Goal: Contribute content: Contribute content

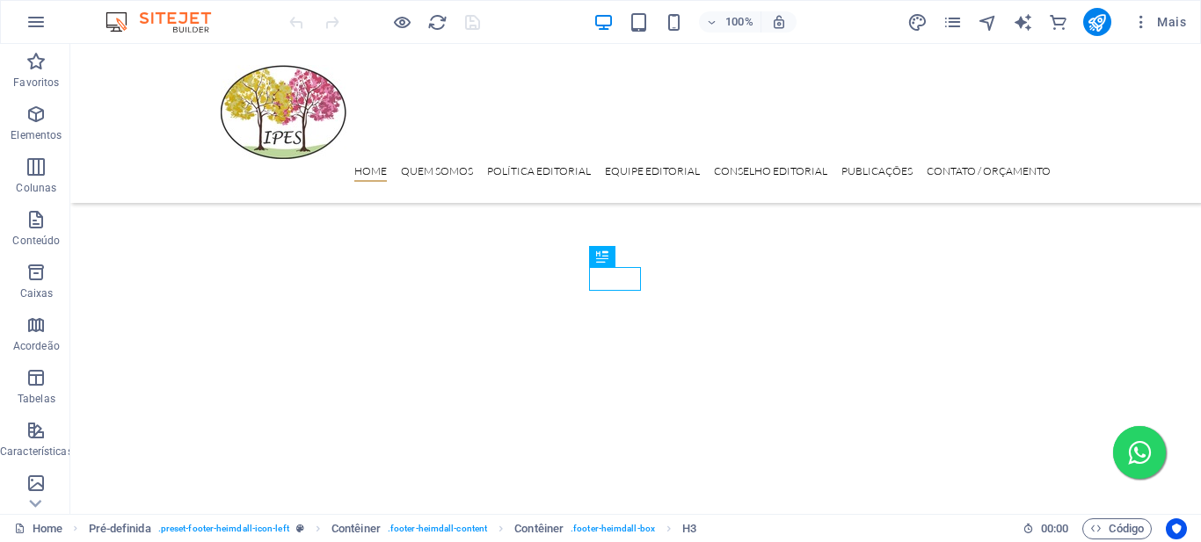
scroll to position [515, 0]
click at [31, 21] on icon "button" at bounding box center [35, 21] width 21 height 21
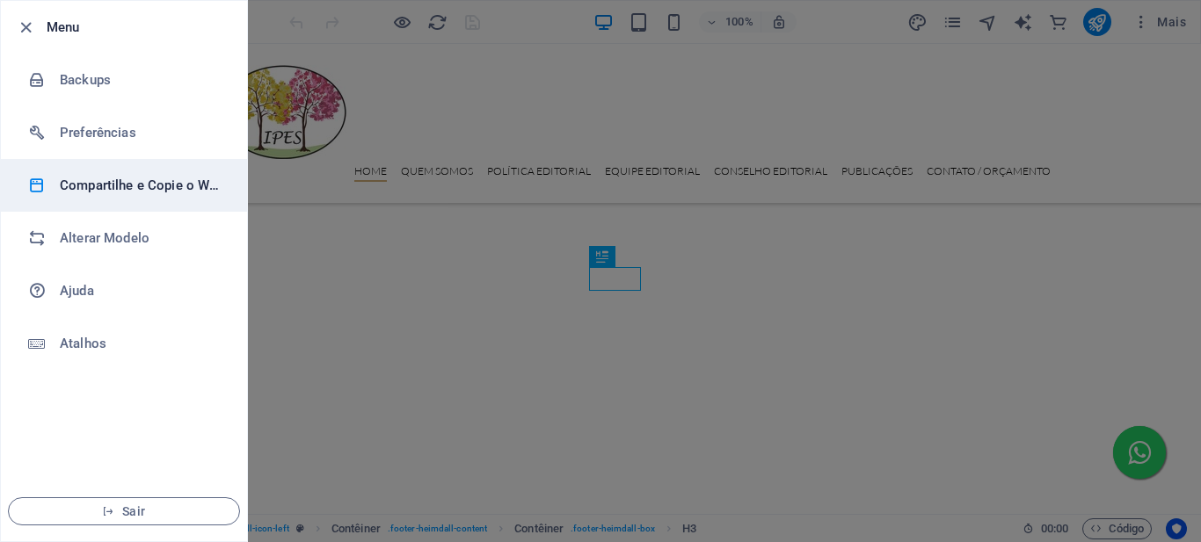
click at [137, 190] on h6 "Compartilhe e Copie o Website" at bounding box center [141, 185] width 163 height 21
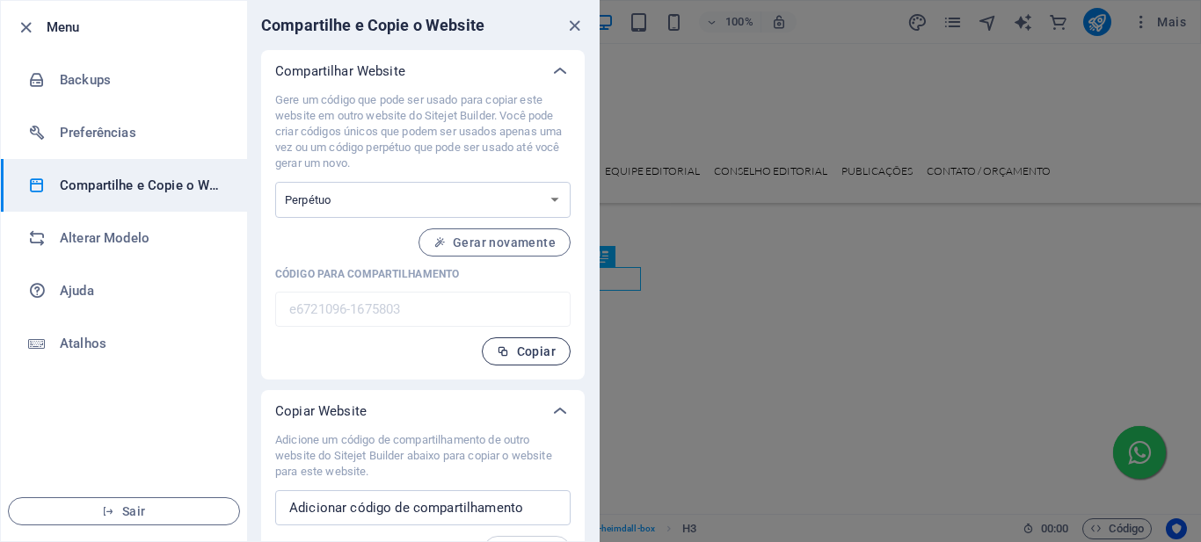
click at [522, 358] on span "Copiar" at bounding box center [526, 352] width 59 height 14
click at [574, 25] on icon "close" at bounding box center [574, 26] width 20 height 20
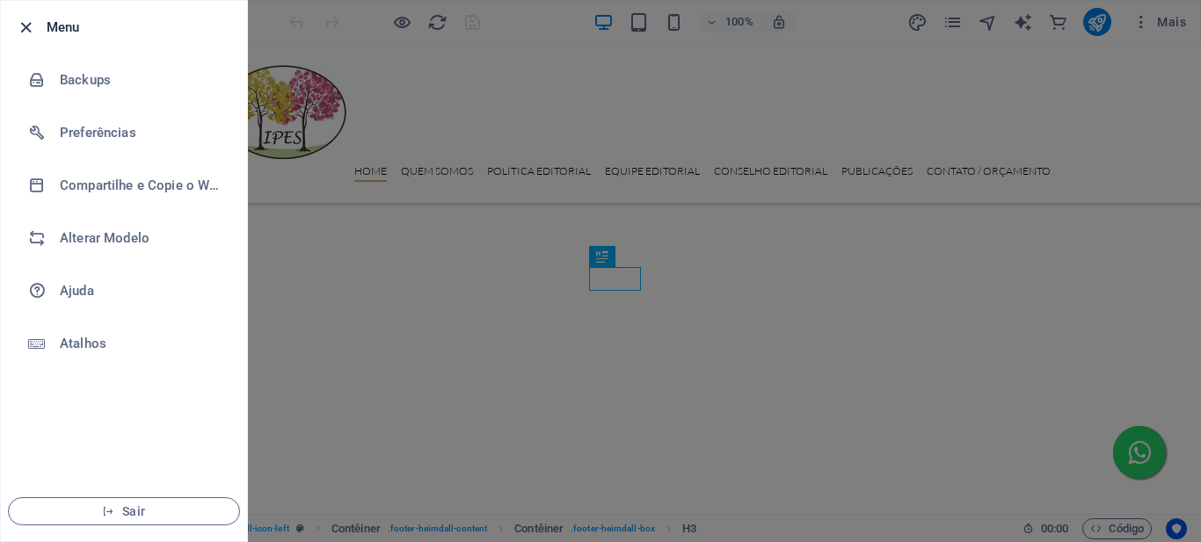
click at [21, 28] on icon "button" at bounding box center [26, 28] width 20 height 20
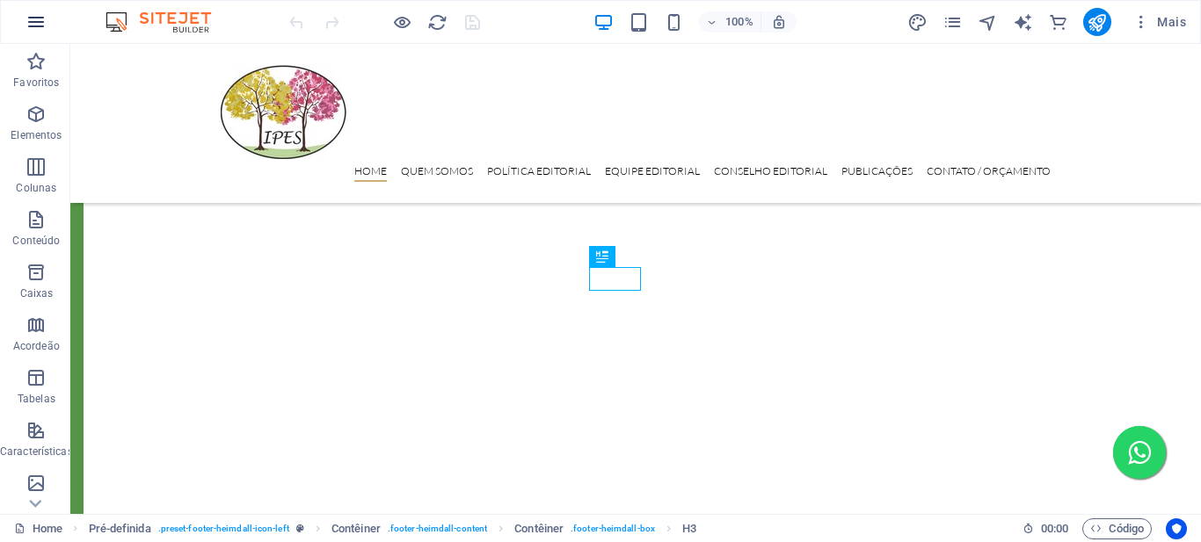
click at [37, 23] on icon "button" at bounding box center [35, 21] width 21 height 21
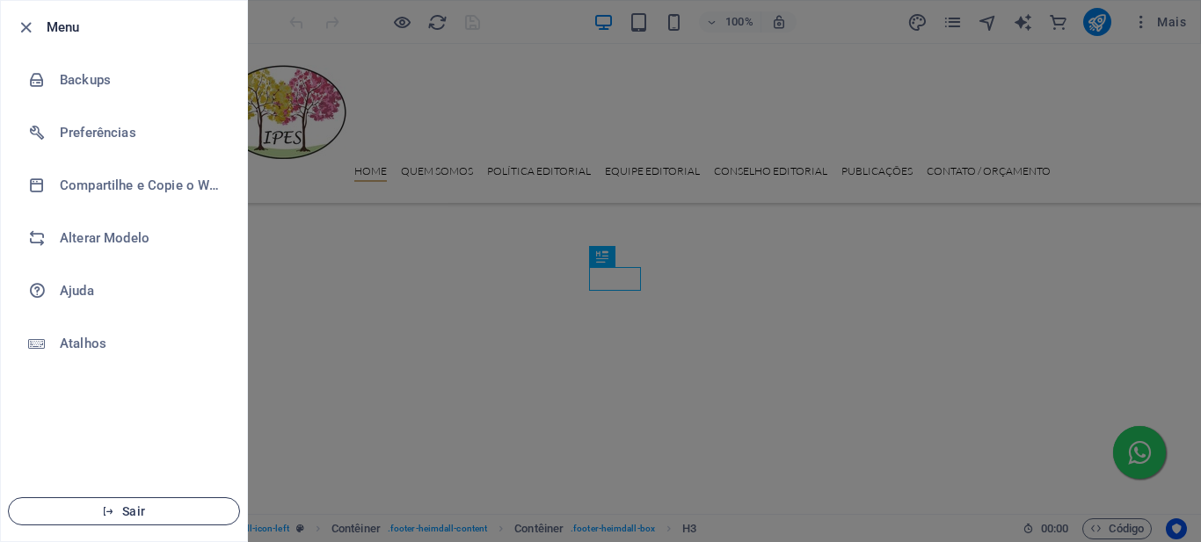
click at [118, 508] on span "Sair" at bounding box center [124, 512] width 202 height 14
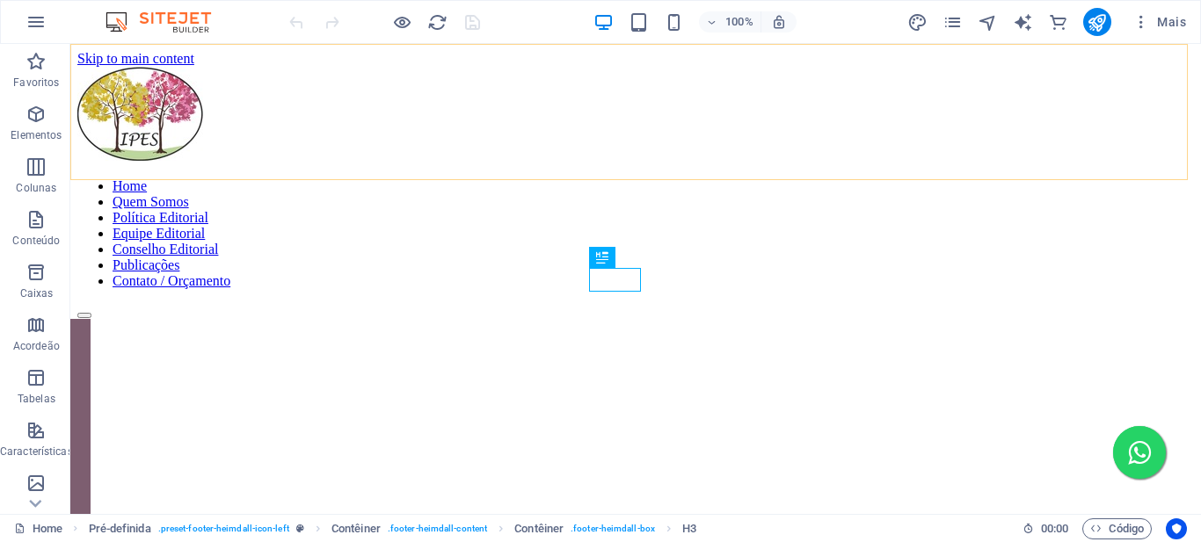
scroll to position [514, 0]
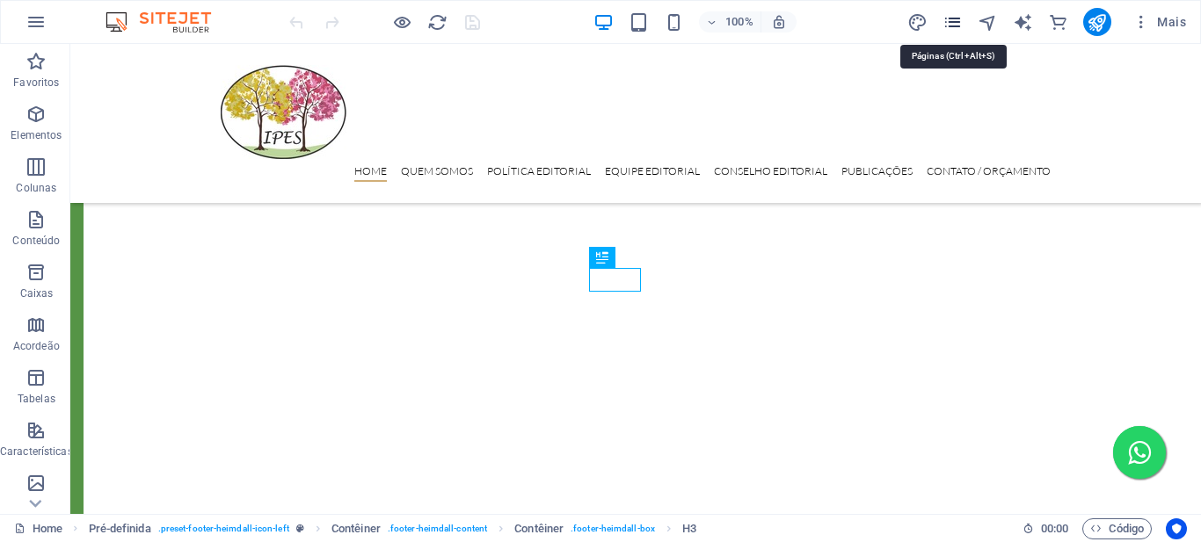
click at [954, 26] on icon "pages" at bounding box center [953, 22] width 20 height 20
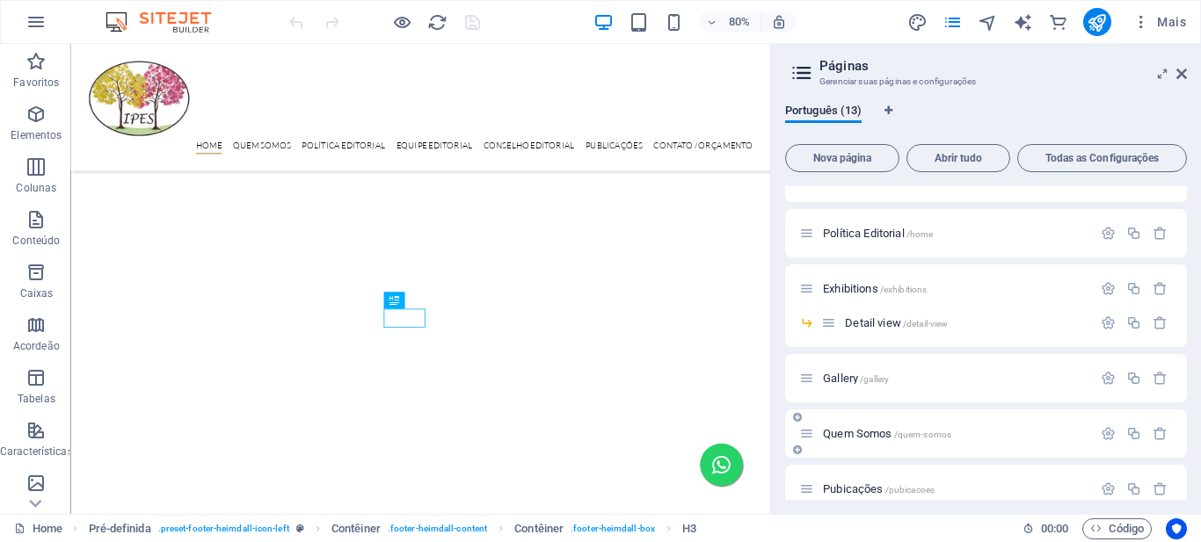
scroll to position [176, 0]
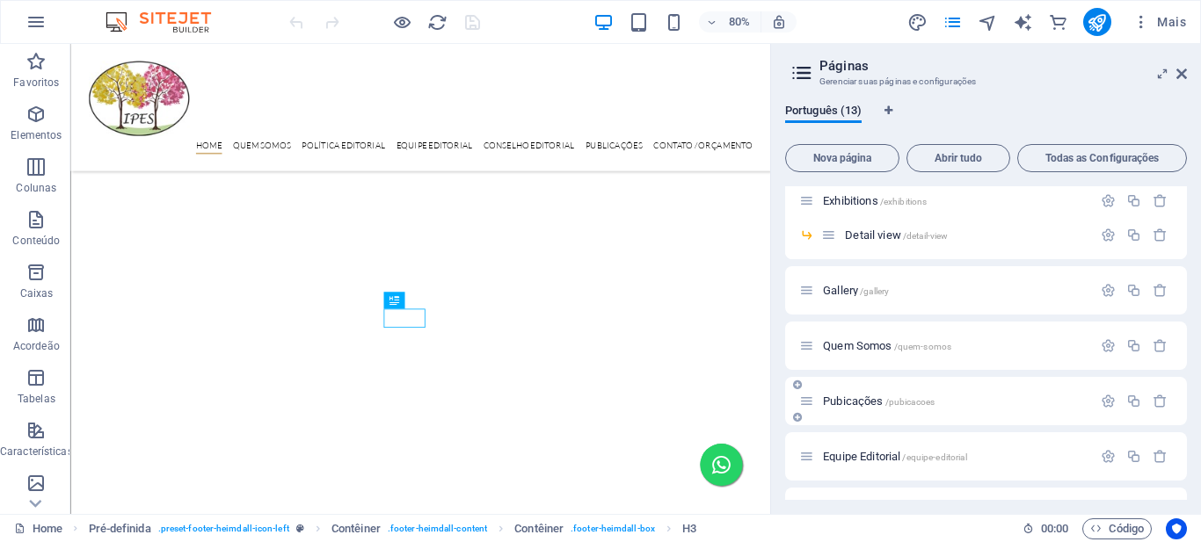
click at [947, 399] on p "Pubicações /pubicacoes" at bounding box center [955, 401] width 264 height 11
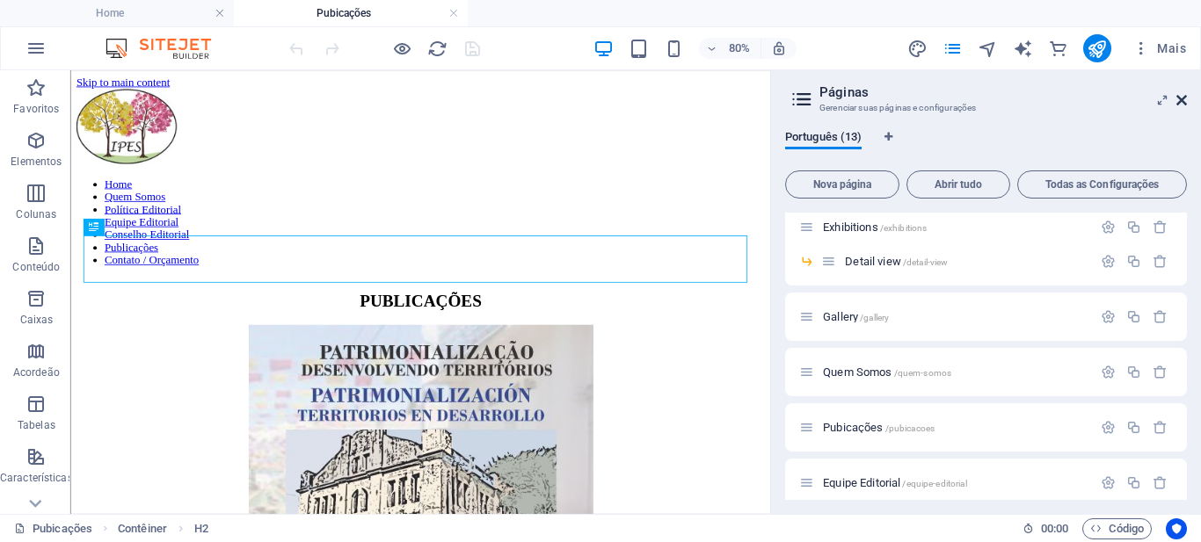
scroll to position [0, 0]
drag, startPoint x: 1183, startPoint y: 103, endPoint x: 1107, endPoint y: 44, distance: 96.5
click at [1183, 103] on icon at bounding box center [1181, 100] width 11 height 14
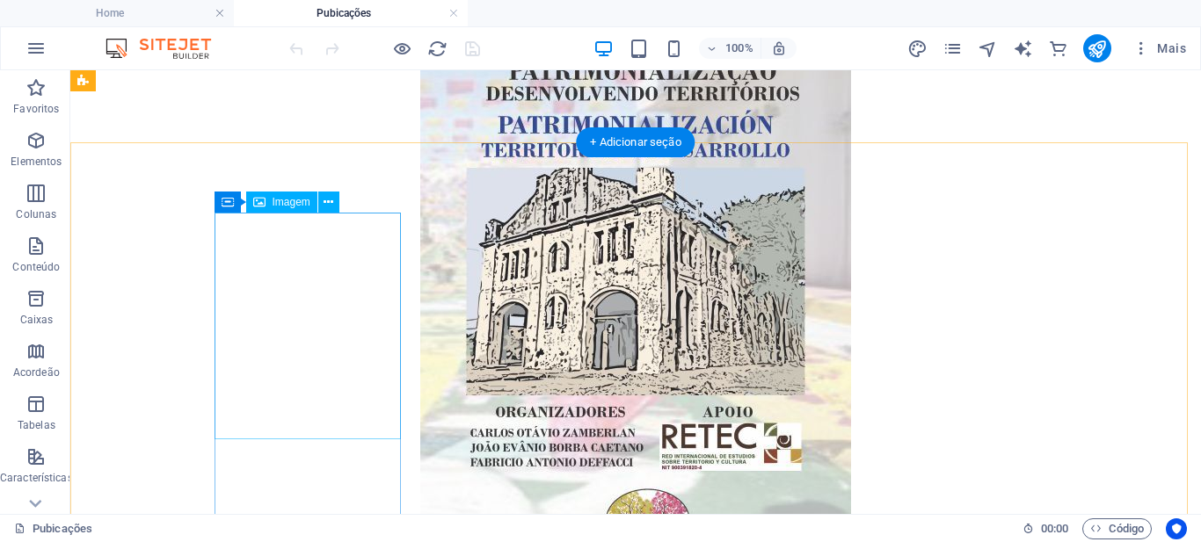
scroll to position [264, 0]
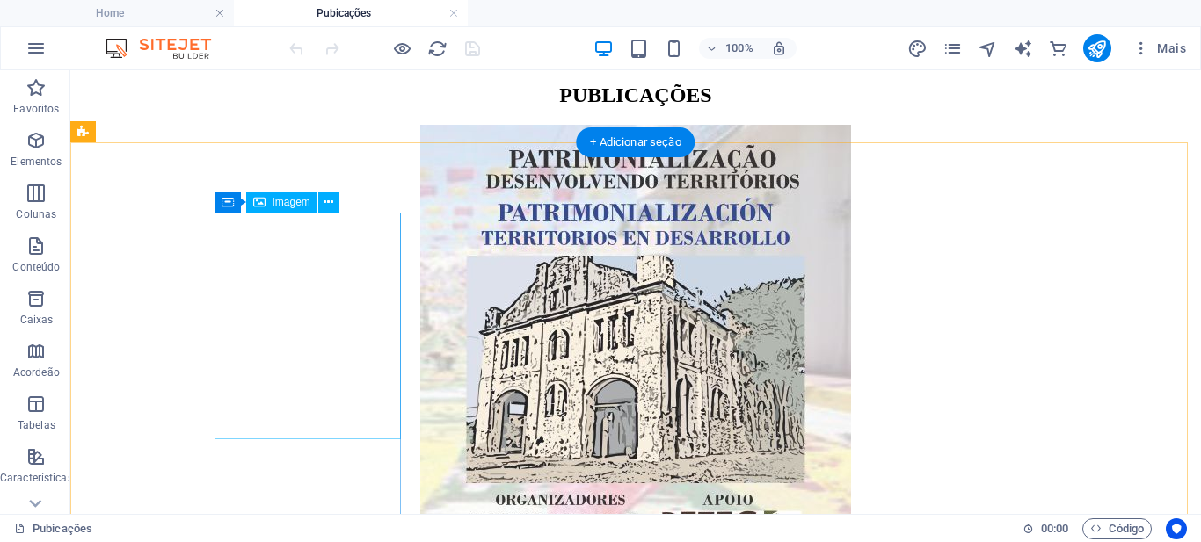
click at [302, 273] on figure at bounding box center [635, 388] width 1117 height 527
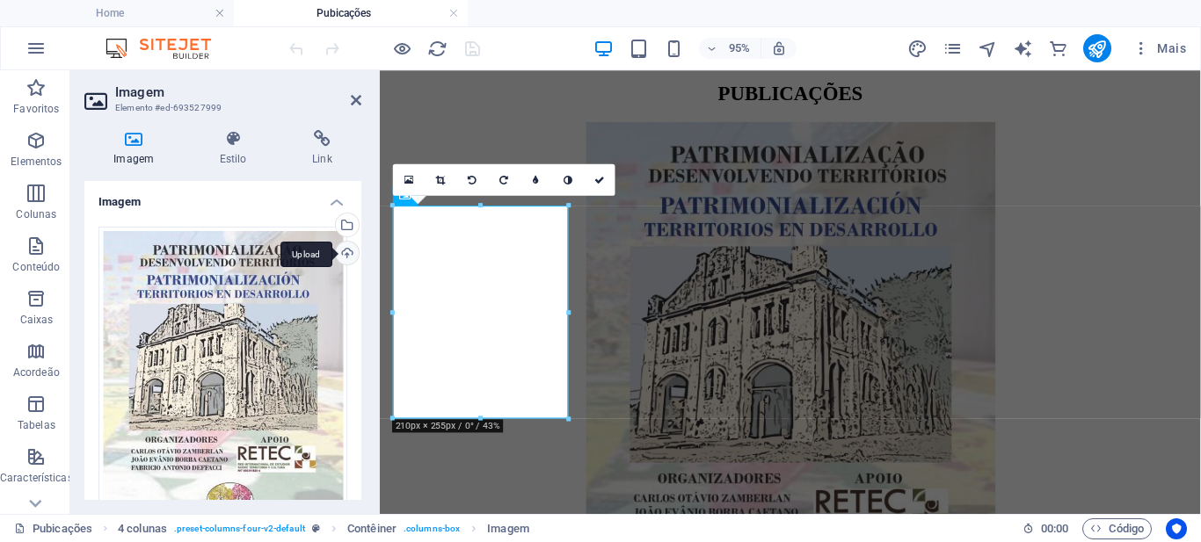
click at [344, 252] on div "Upload" at bounding box center [345, 255] width 26 height 26
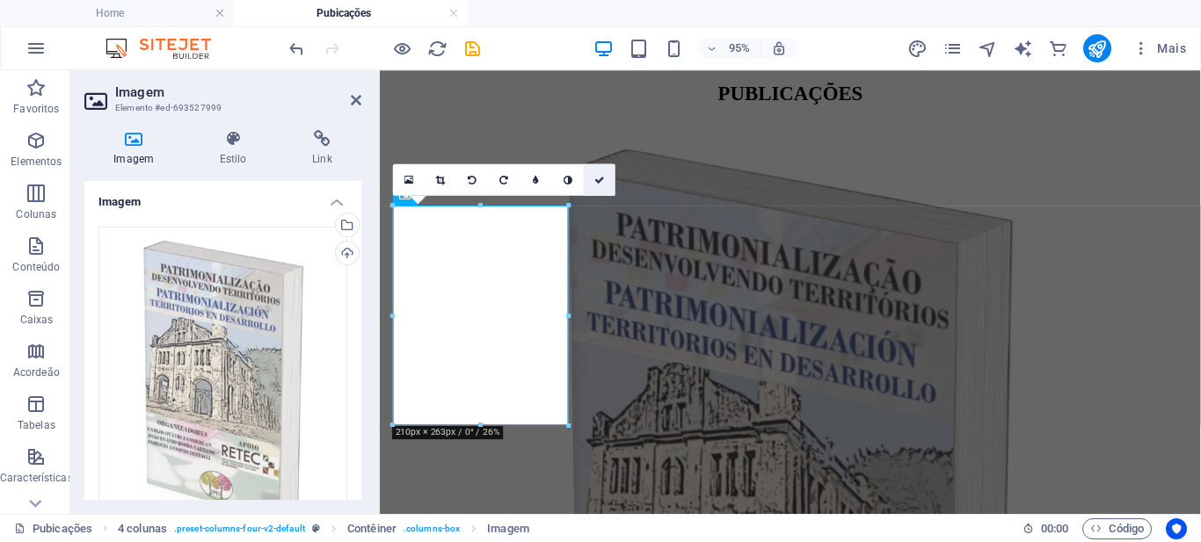
click at [595, 183] on icon at bounding box center [599, 180] width 11 height 10
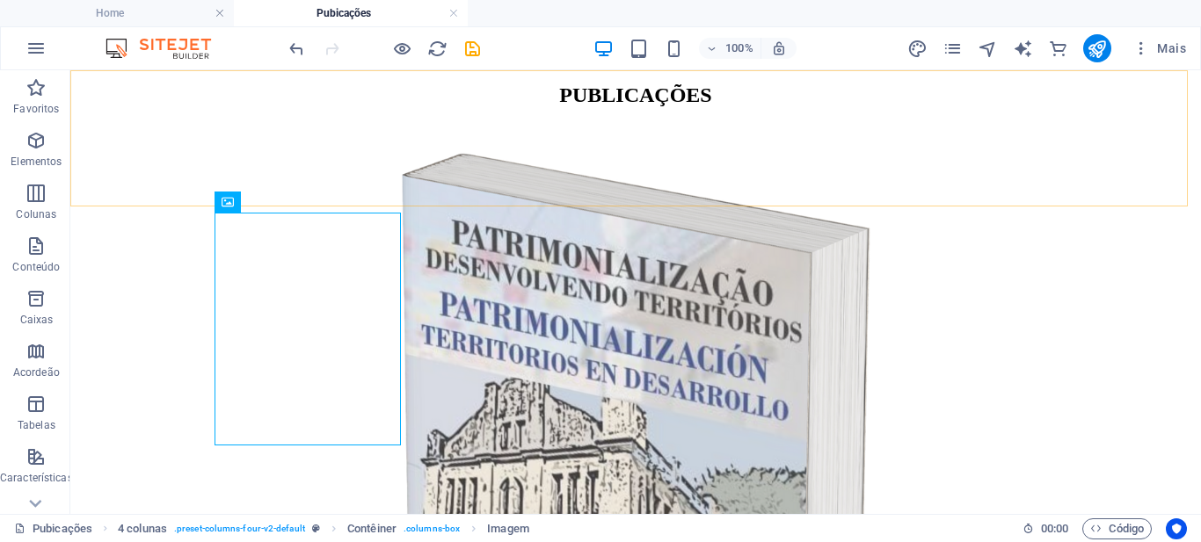
scroll to position [440, 0]
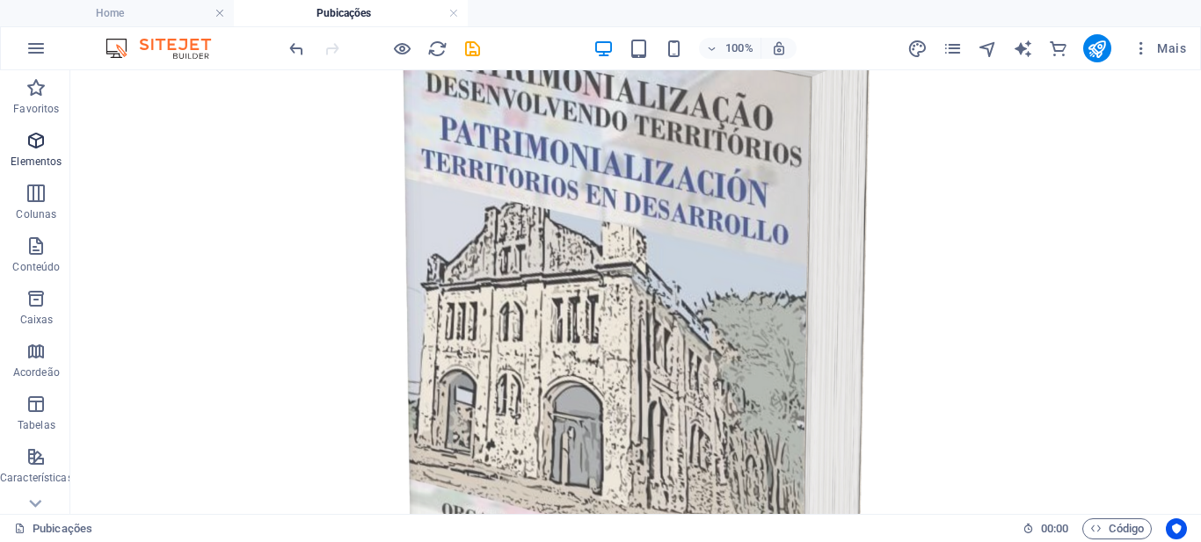
click at [36, 146] on icon "button" at bounding box center [35, 140] width 21 height 21
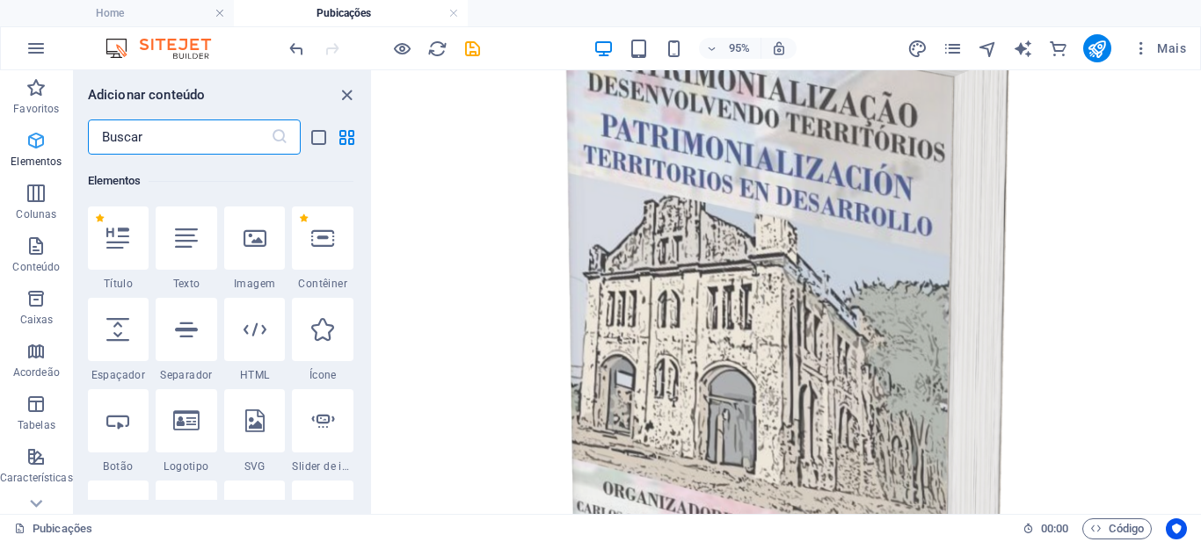
scroll to position [187, 0]
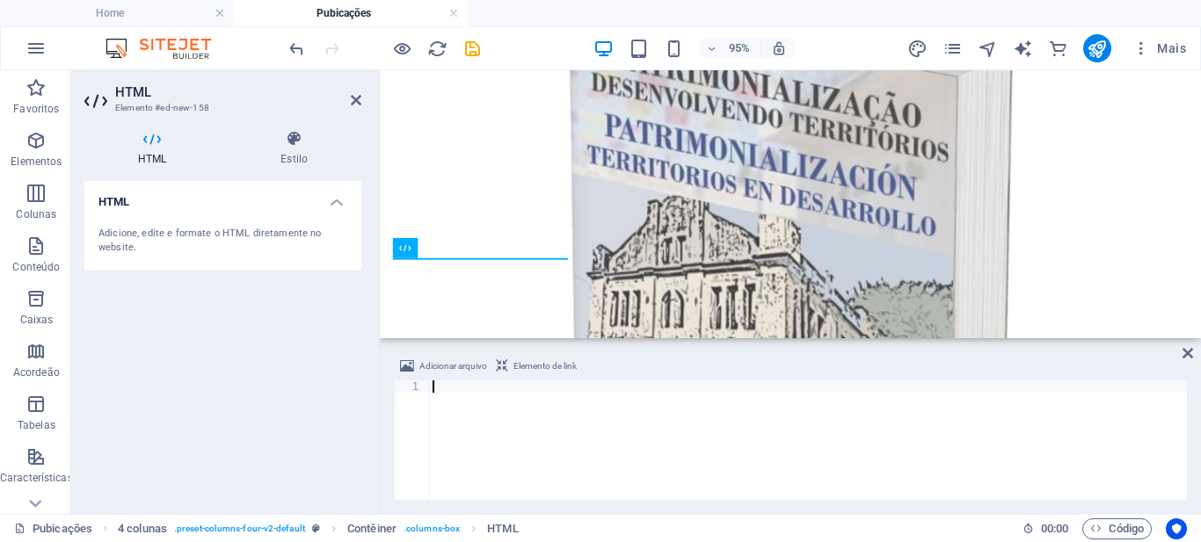
paste textarea "</script>"
type textarea "</script>"
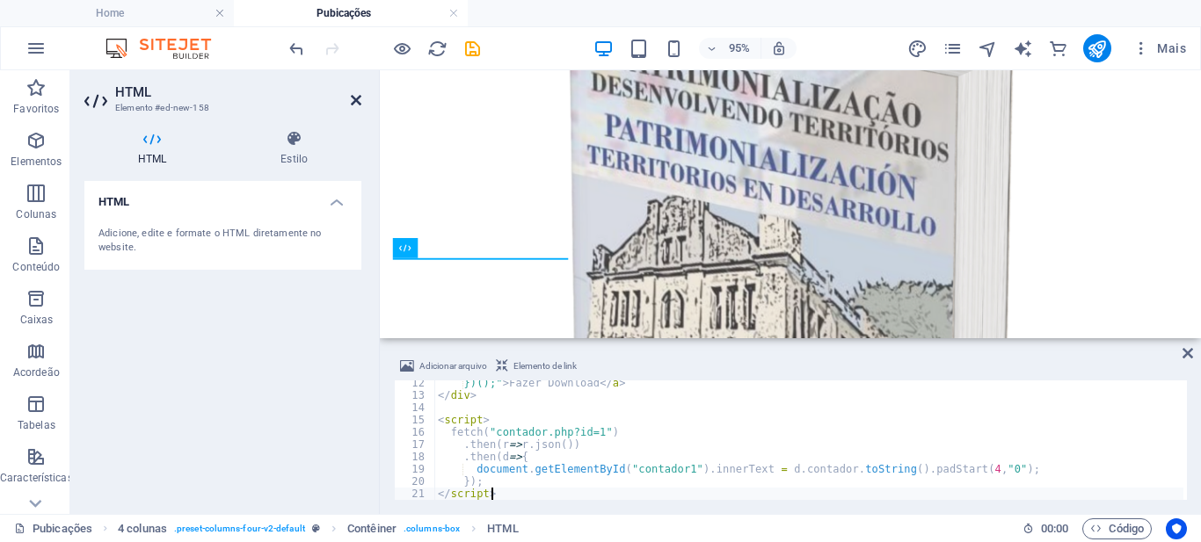
click at [353, 98] on icon at bounding box center [356, 100] width 11 height 14
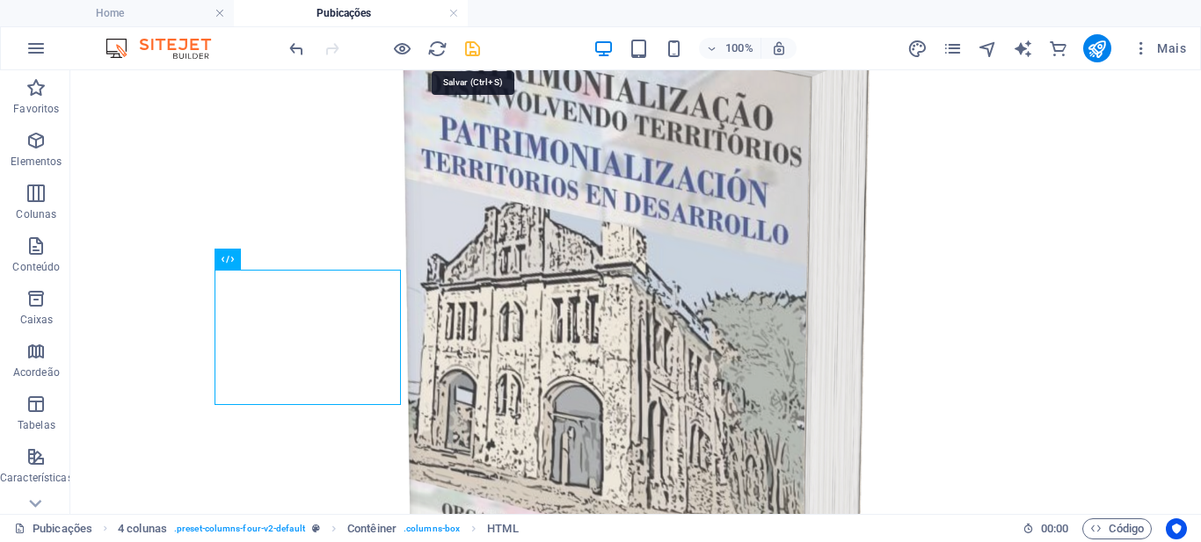
click at [475, 49] on icon "save" at bounding box center [472, 49] width 20 height 20
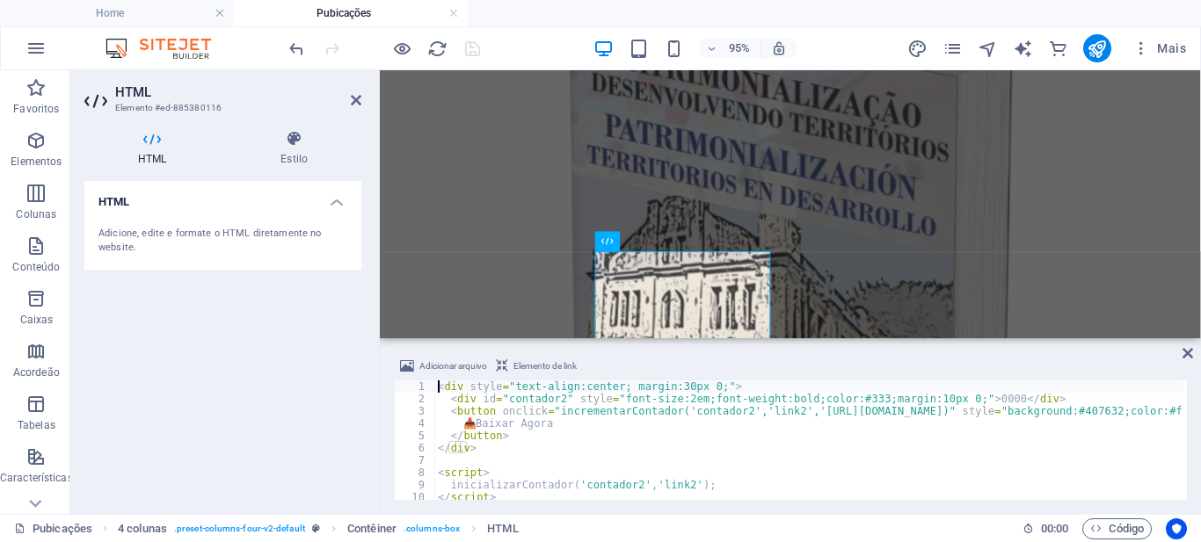
click at [554, 443] on div "< div style = "text-align:center; margin:30px 0;" > < div id = "contador2" styl…" at bounding box center [1112, 451] width 1357 height 141
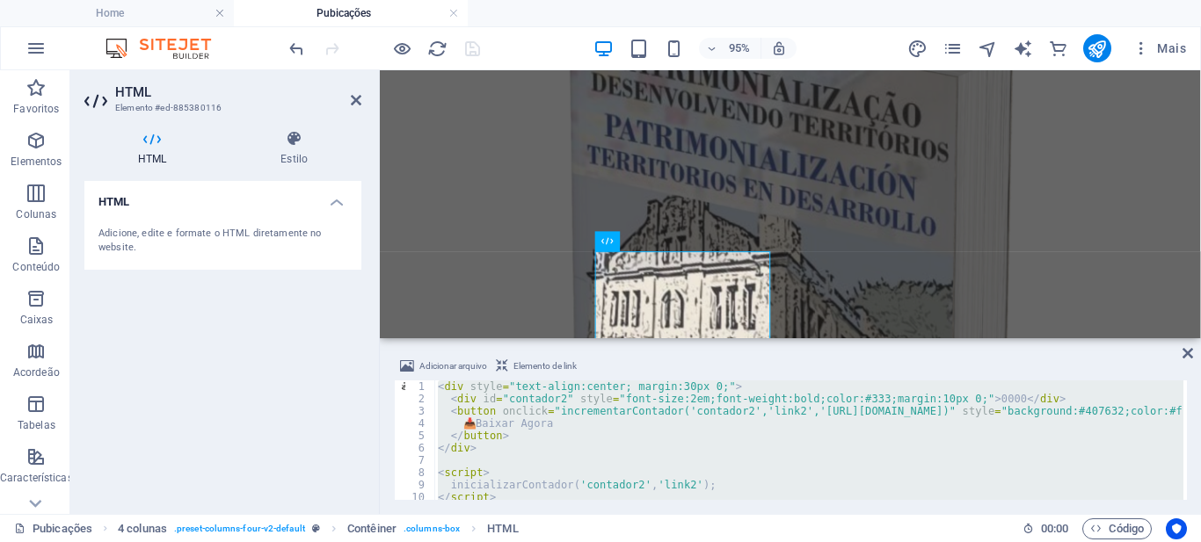
type textarea "</script>"
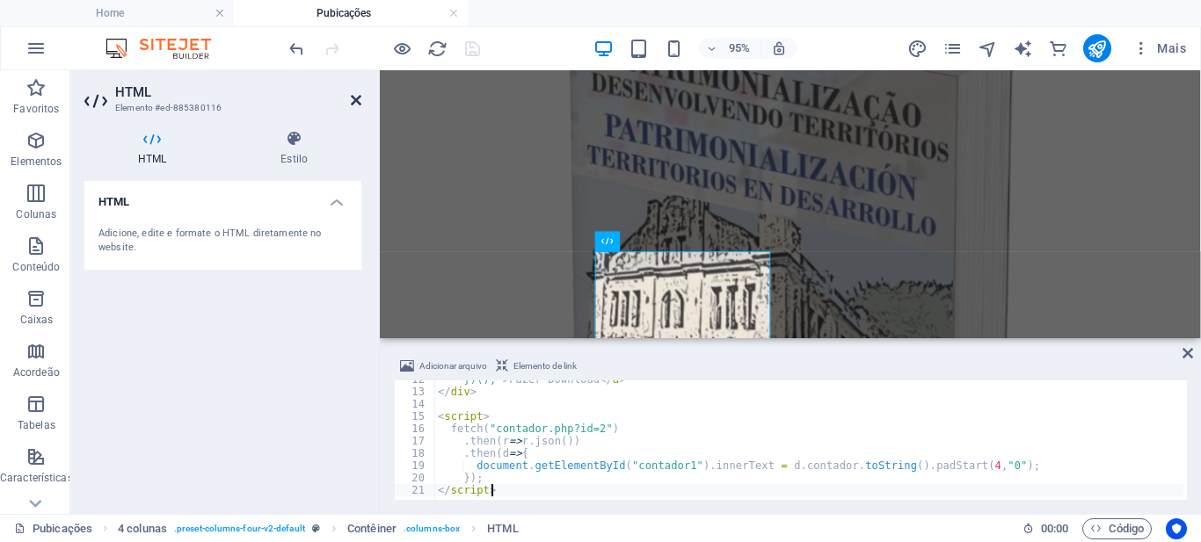
click at [354, 98] on icon at bounding box center [356, 100] width 11 height 14
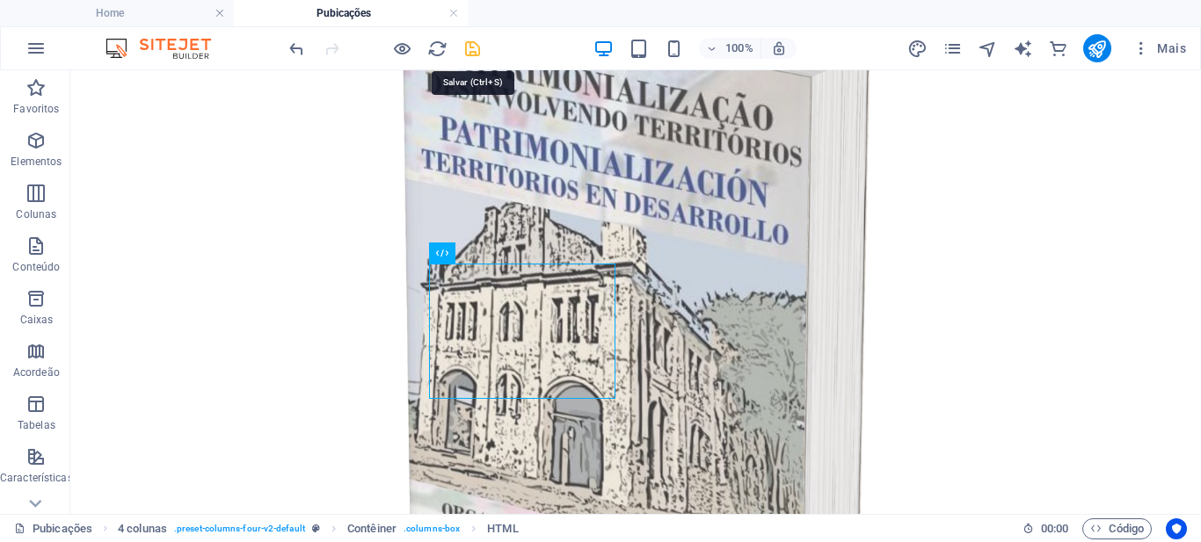
click at [471, 49] on icon "save" at bounding box center [472, 49] width 20 height 20
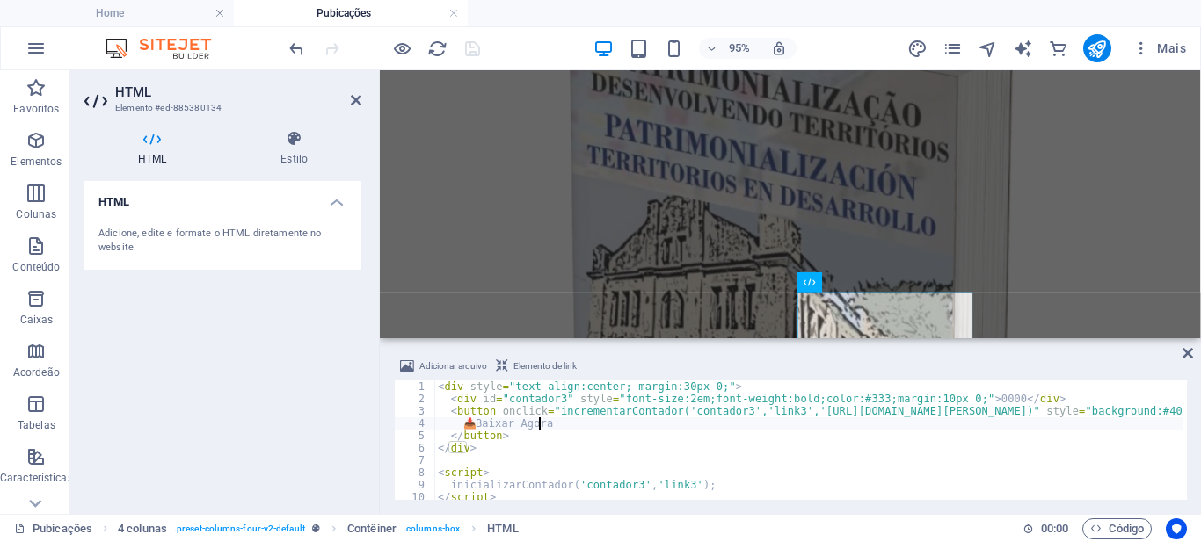
click at [540, 428] on div "< div style = "text-align:center; margin:30px 0;" > < div id = "contador3" styl…" at bounding box center [1080, 451] width 1292 height 141
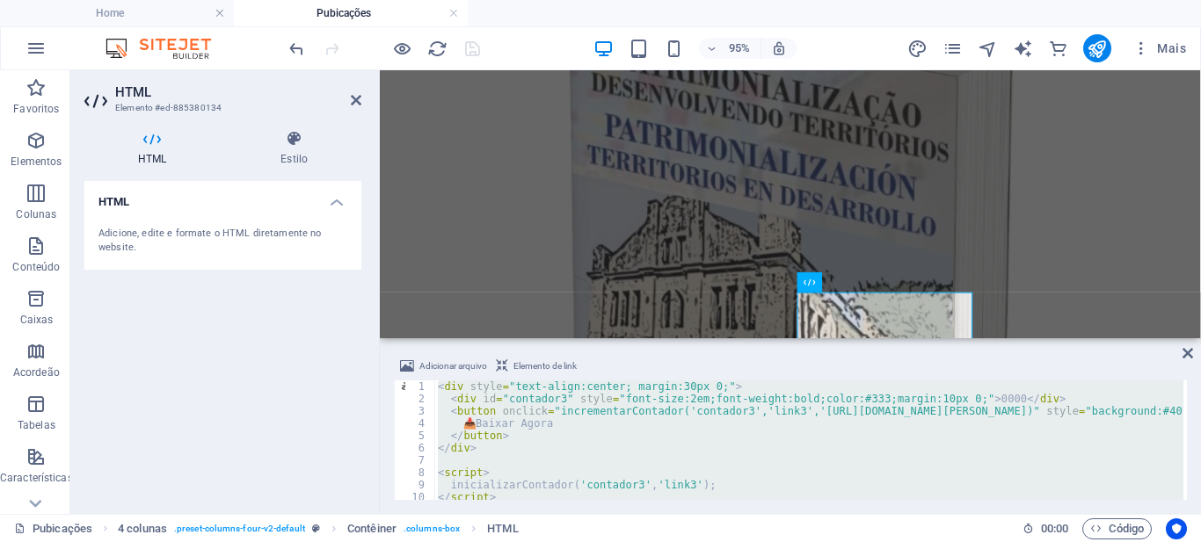
type textarea "</script>"
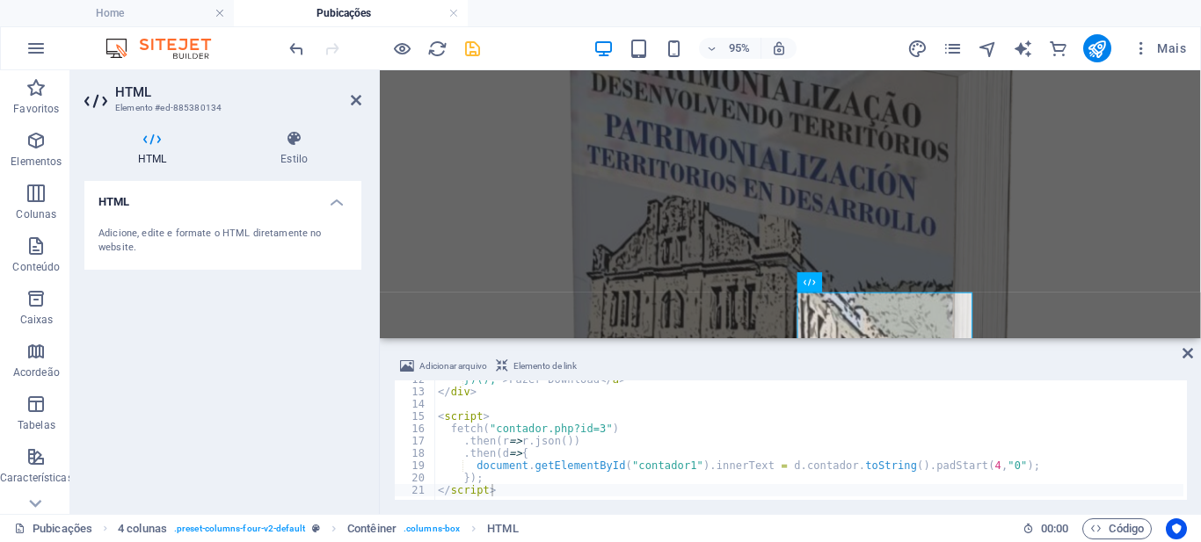
click at [371, 114] on aside "HTML Elemento #ed-885380134 HTML Estilo HTML Adicione, edite e formate o HTML d…" at bounding box center [224, 292] width 309 height 444
click at [469, 47] on icon "save" at bounding box center [472, 49] width 20 height 20
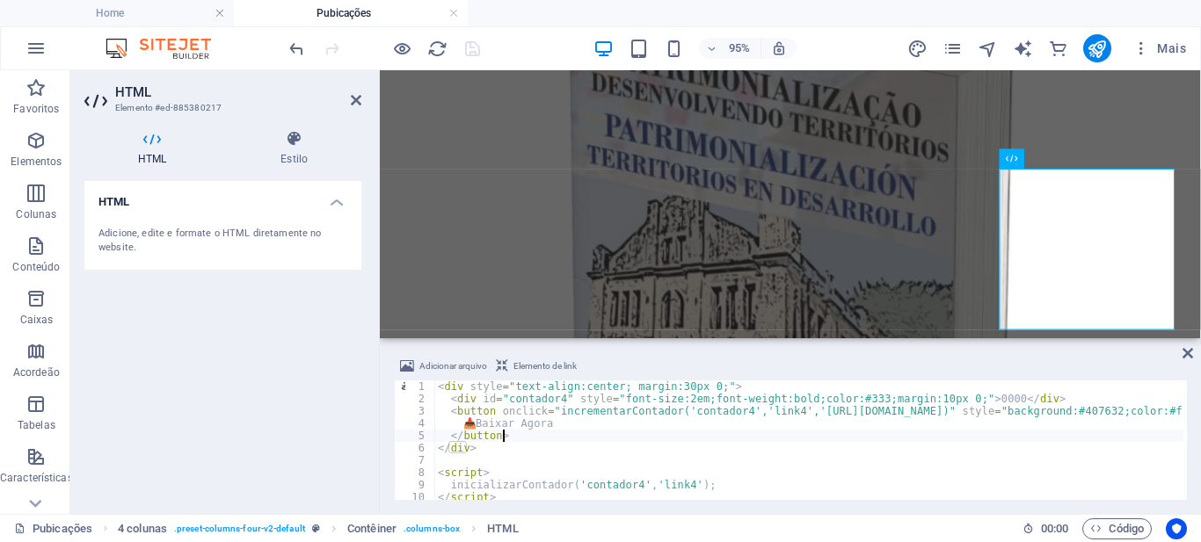
click at [532, 437] on div "< div style = "text-align:center; margin:30px 0;" > < div id = "contador4" styl…" at bounding box center [1116, 451] width 1364 height 141
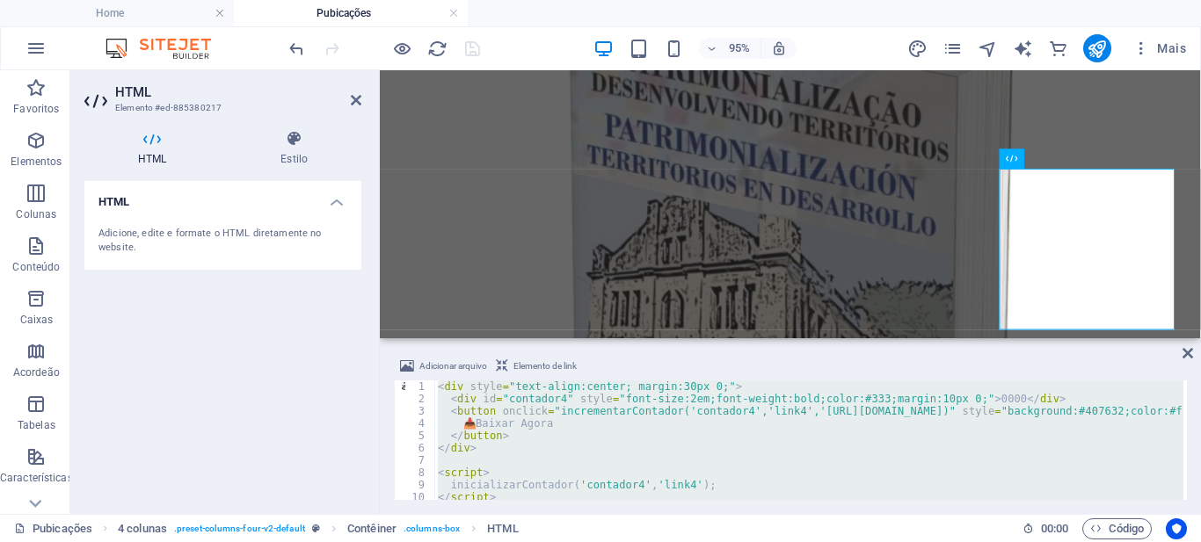
type textarea "</script>"
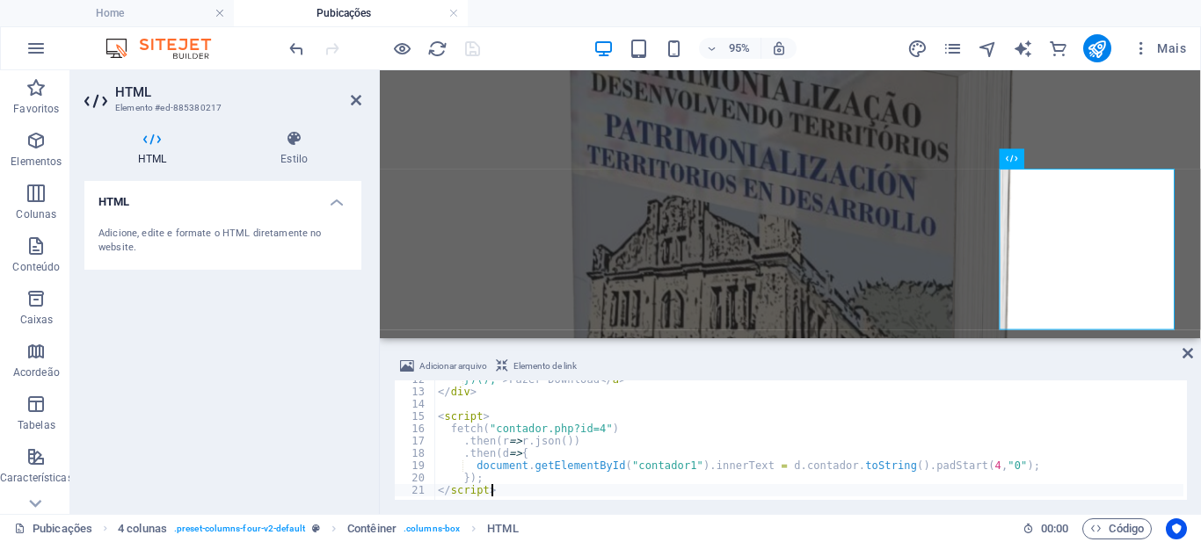
click at [495, 39] on div "95% Mais" at bounding box center [739, 48] width 907 height 28
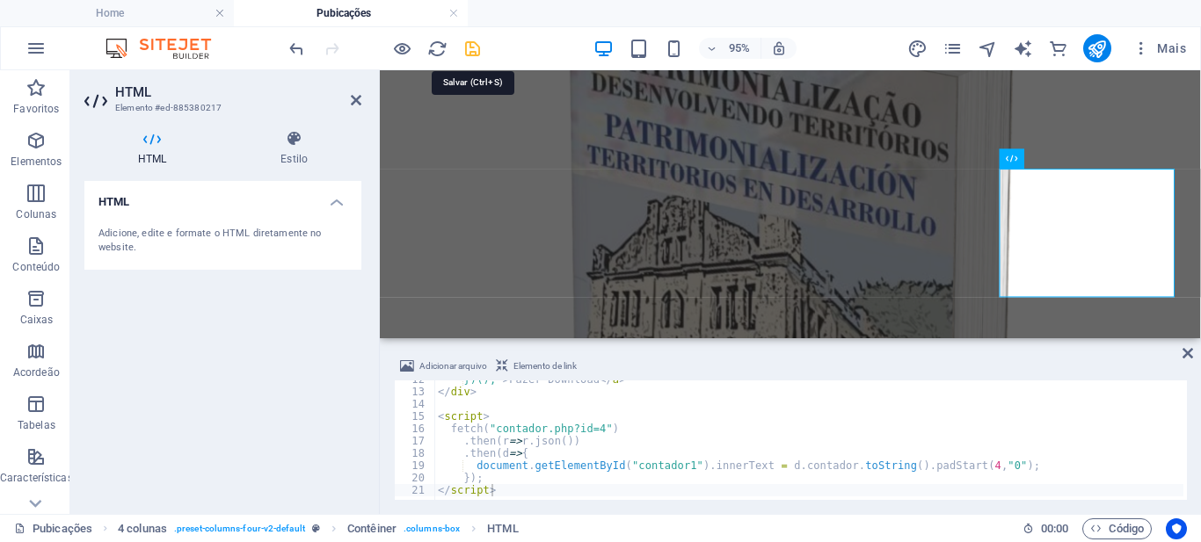
click at [473, 47] on icon "save" at bounding box center [472, 49] width 20 height 20
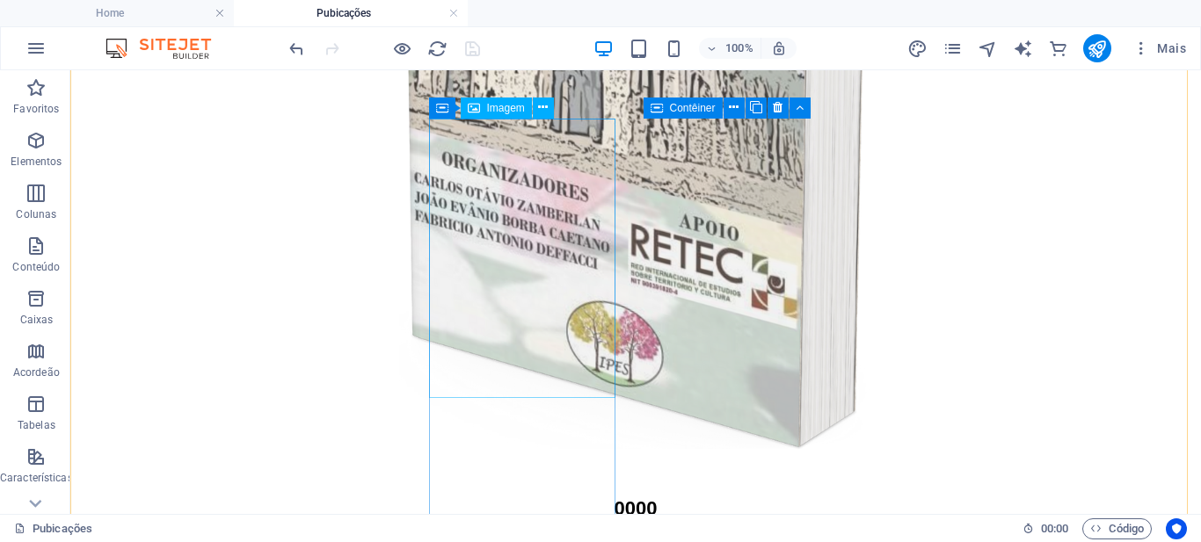
scroll to position [879, 0]
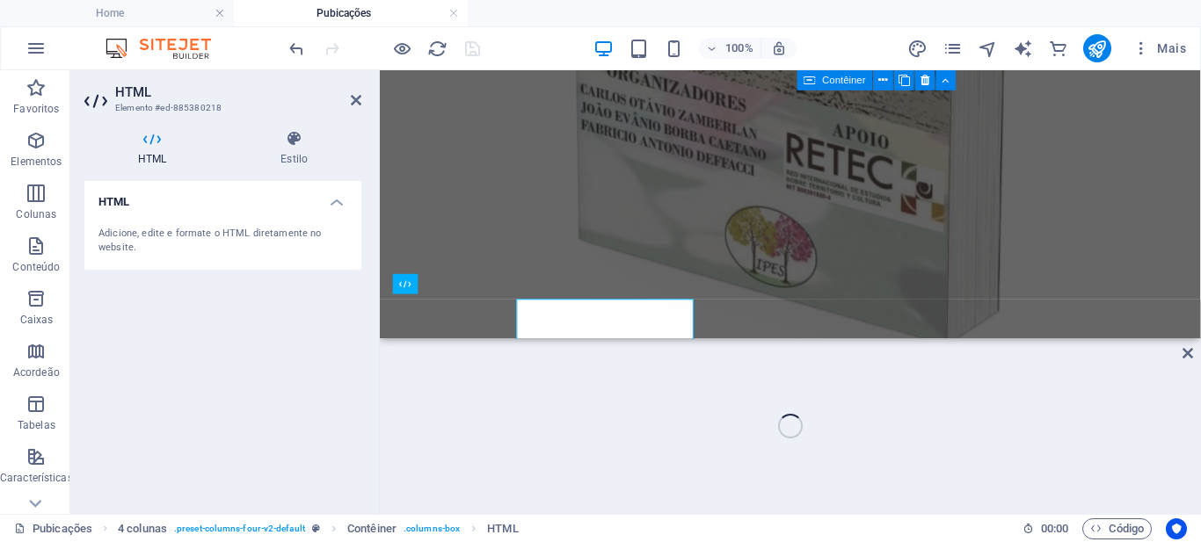
scroll to position [877, 0]
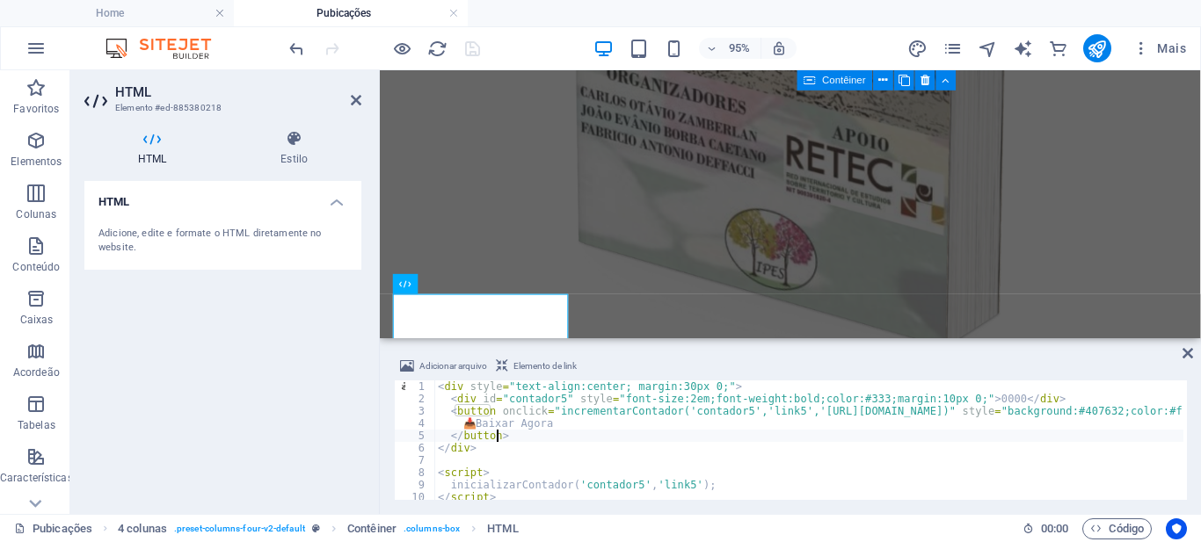
click at [496, 434] on div "< div style = "text-align:center; margin:30px 0;" > < div id = "contador5" styl…" at bounding box center [1098, 451] width 1328 height 141
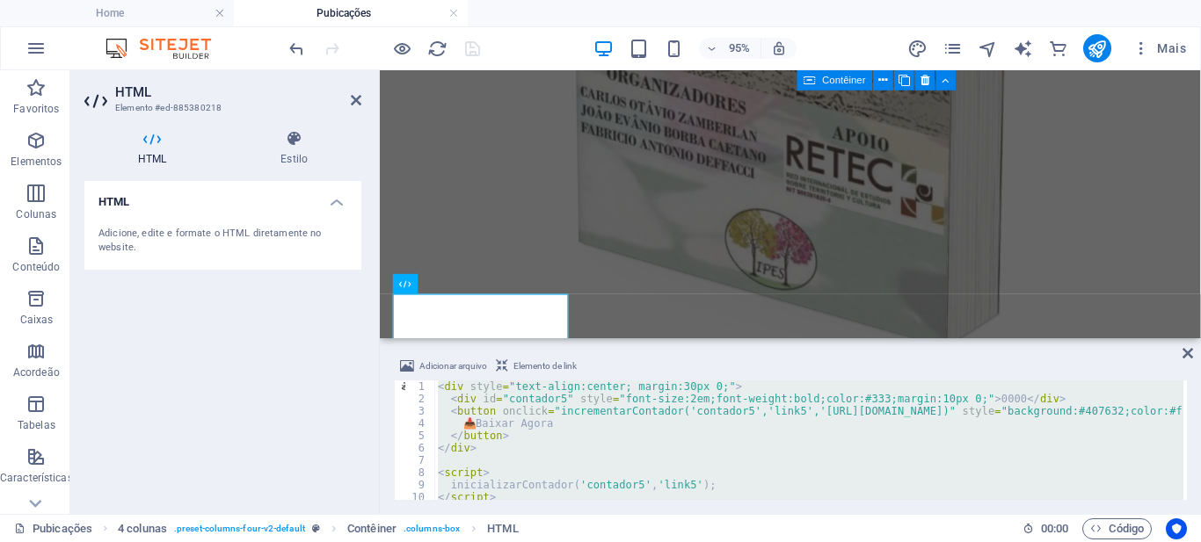
type textarea "</script>"
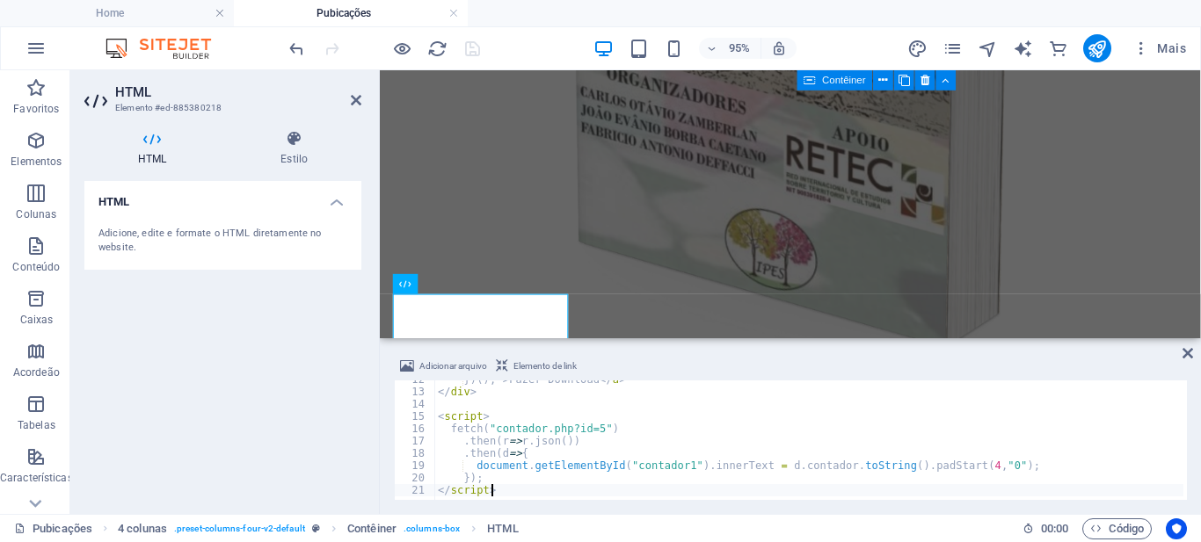
scroll to position [142, 0]
click at [493, 39] on div "95% Mais" at bounding box center [739, 48] width 907 height 28
click at [475, 49] on icon "save" at bounding box center [472, 49] width 20 height 20
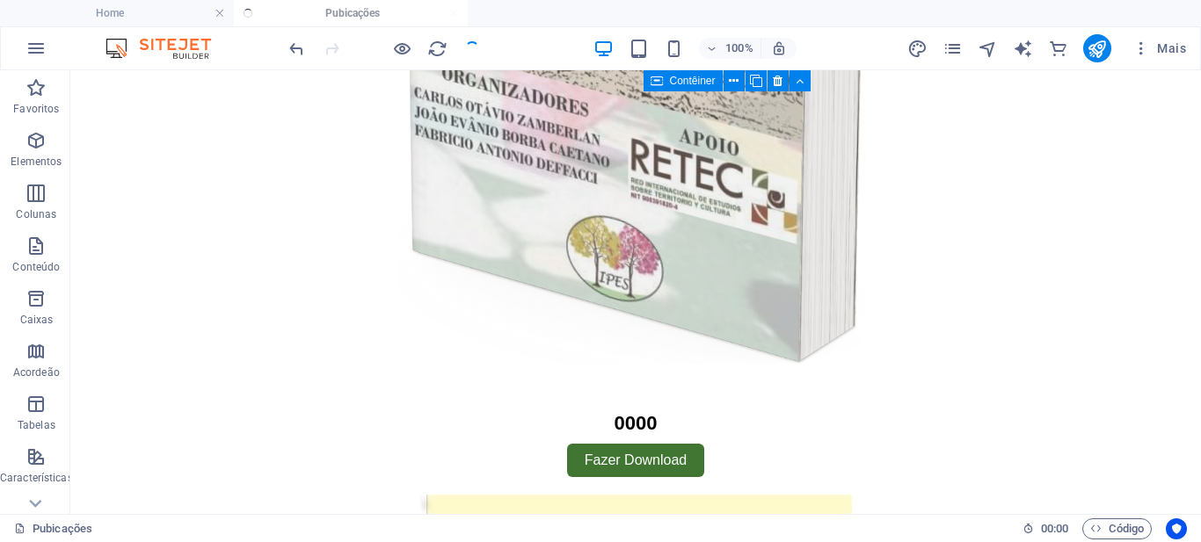
scroll to position [879, 0]
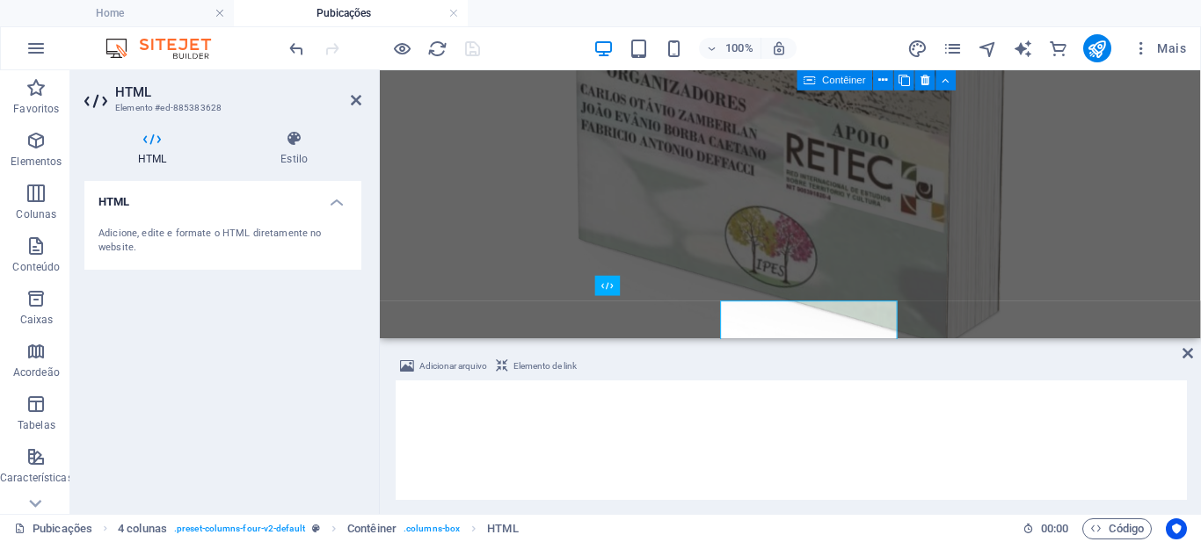
scroll to position [877, 0]
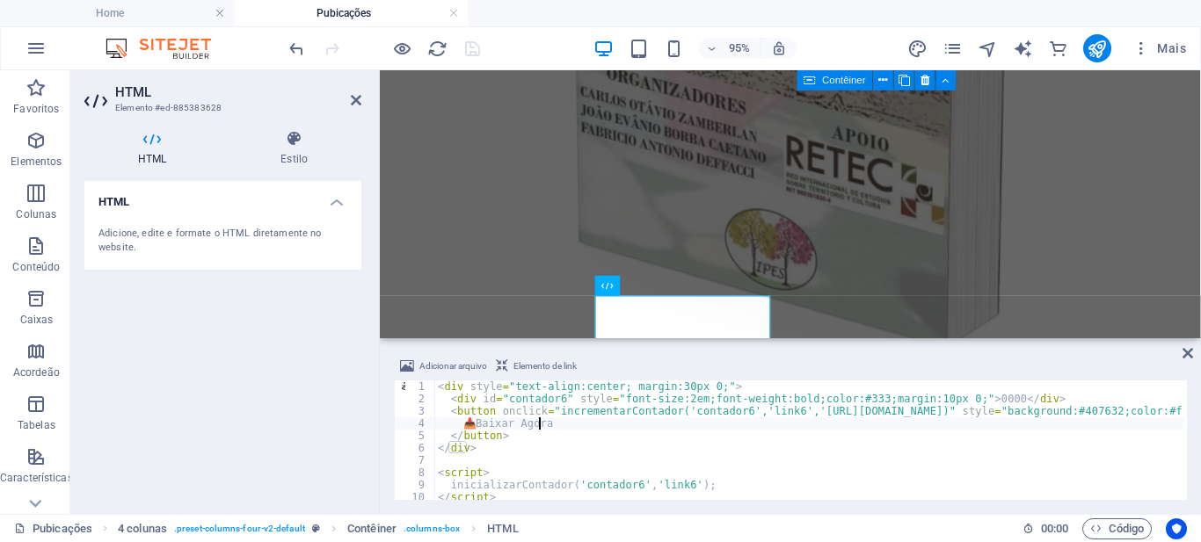
click at [537, 426] on div "< div style = "text-align:center; margin:30px 0;" > < div id = "contador6" styl…" at bounding box center [1092, 451] width 1316 height 141
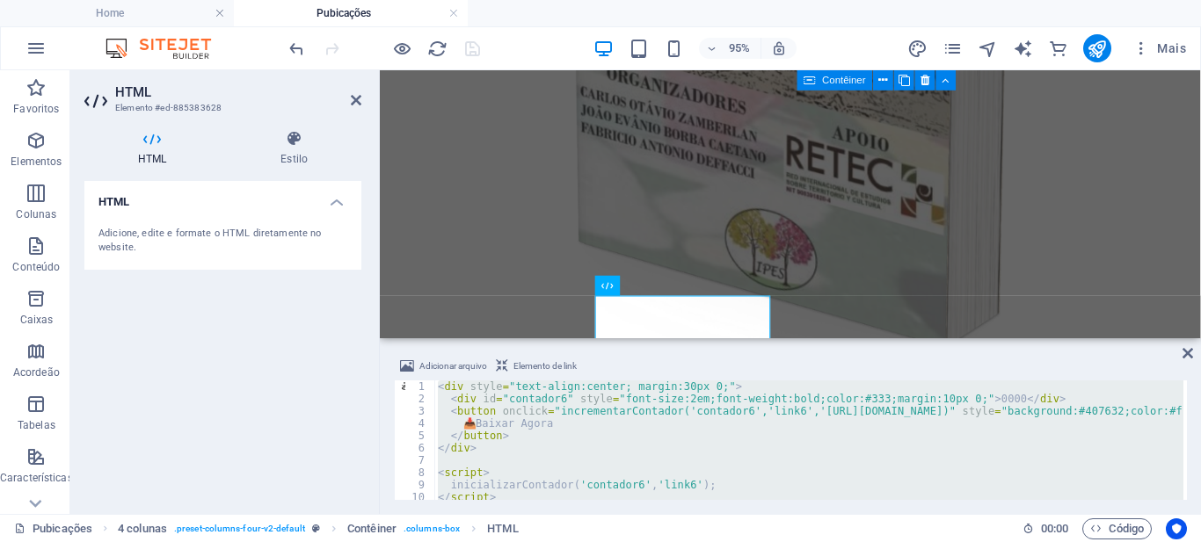
type textarea "</script>"
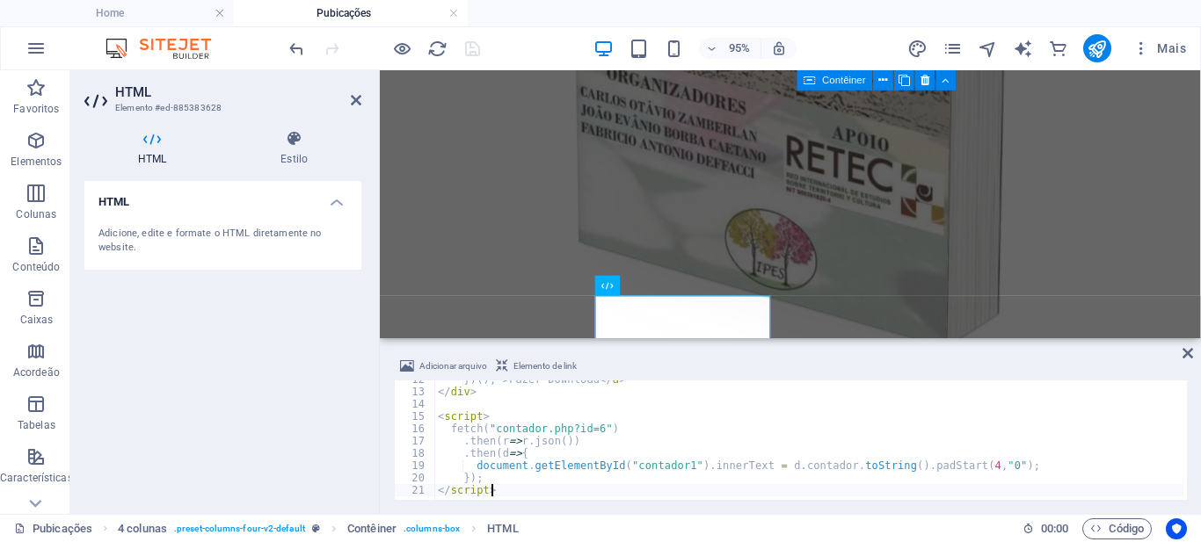
scroll to position [142, 0]
click at [512, 40] on div "95% Mais" at bounding box center [739, 48] width 907 height 28
click at [475, 47] on icon "save" at bounding box center [472, 49] width 20 height 20
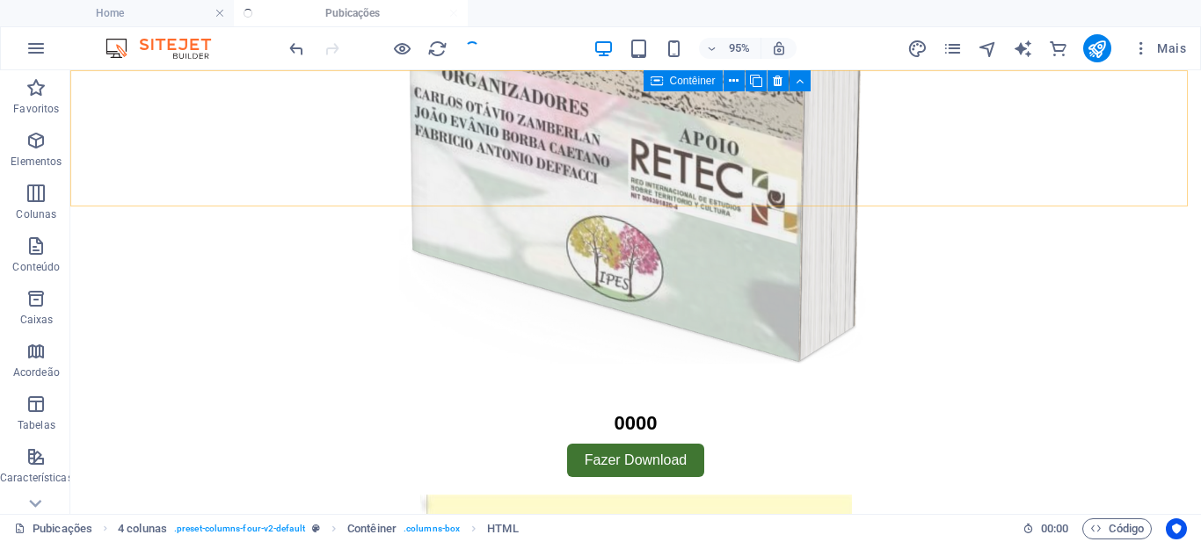
scroll to position [879, 0]
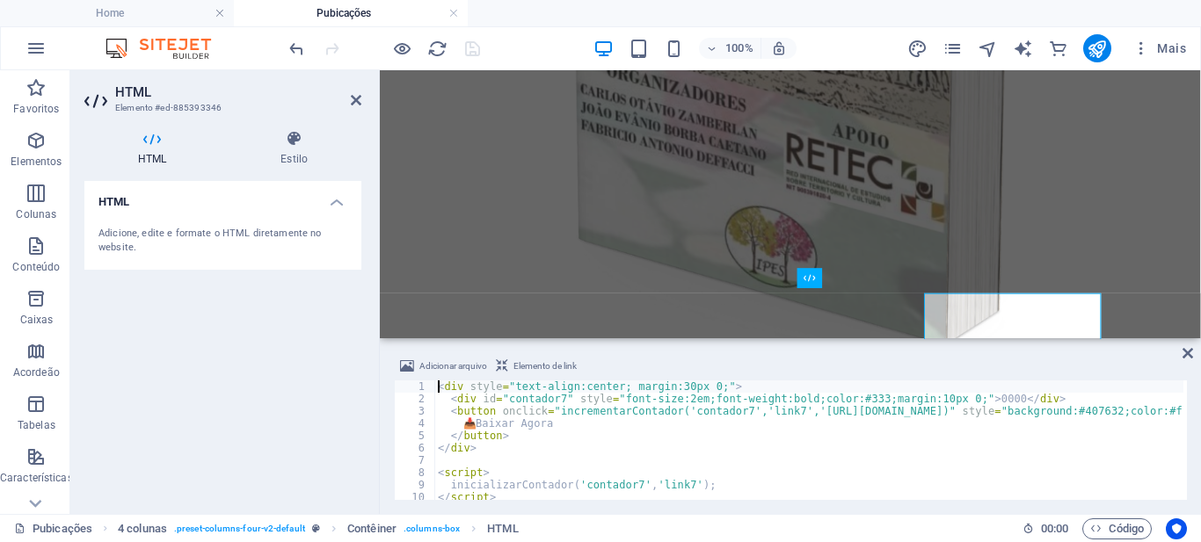
scroll to position [877, 0]
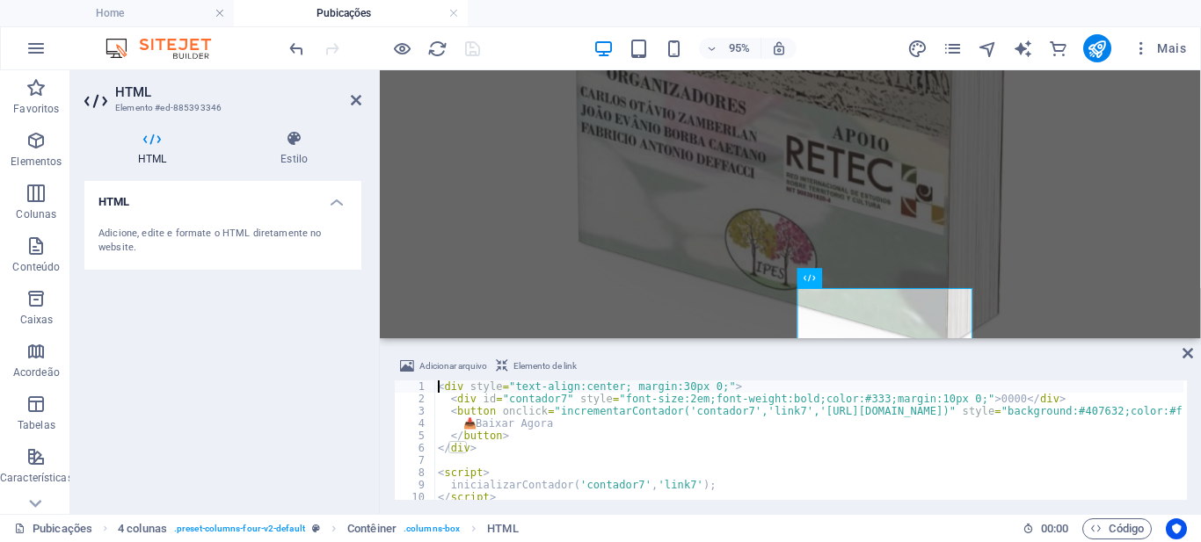
click at [515, 453] on div "< div style = "text-align:center; margin:30px 0;" > < div id = "contador7" styl…" at bounding box center [1098, 451] width 1328 height 141
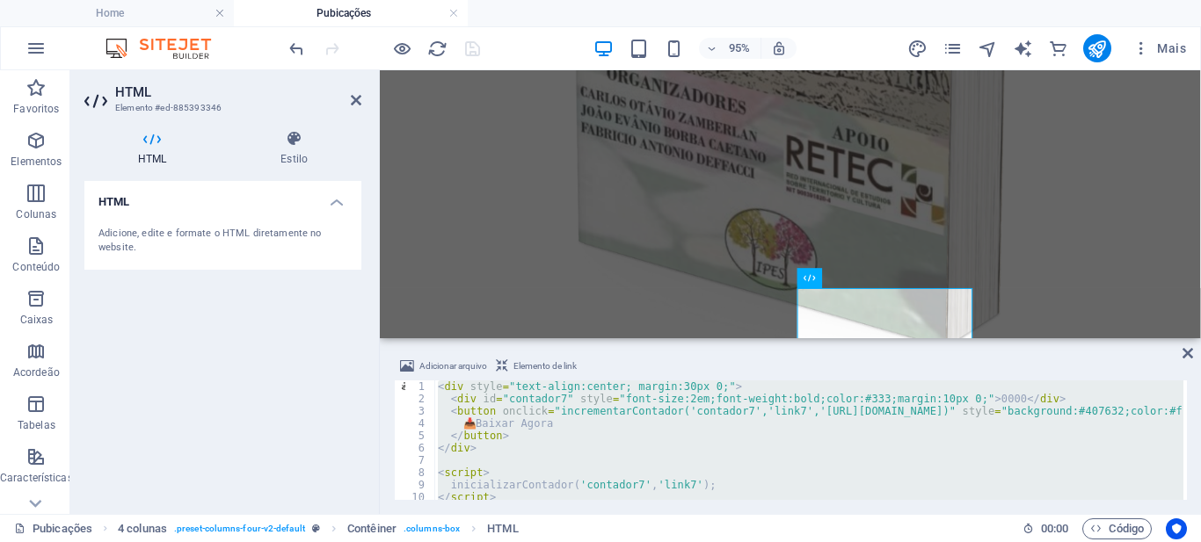
type textarea "</script>"
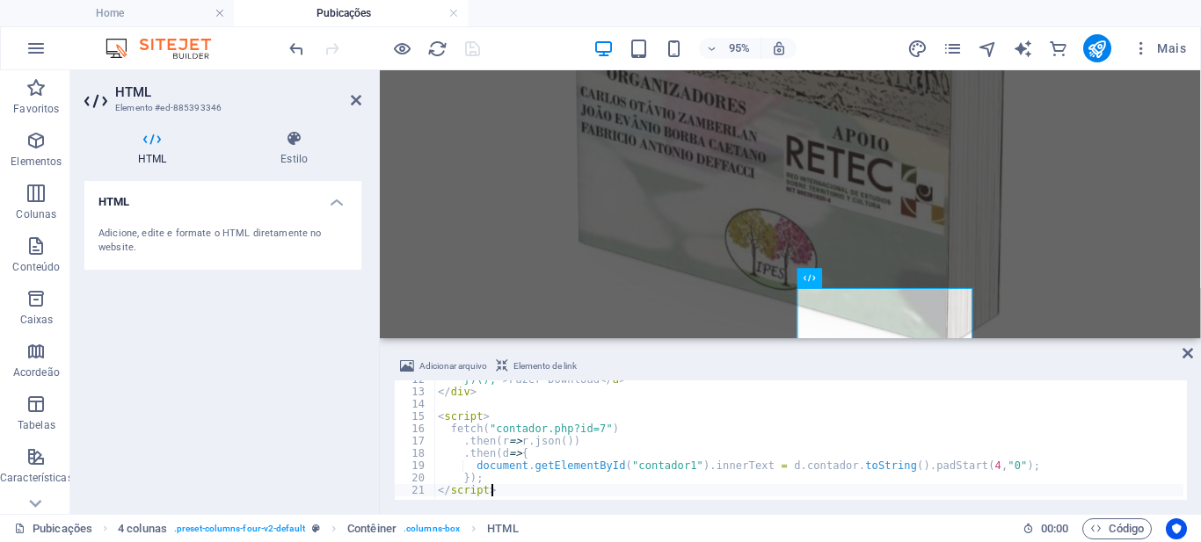
click at [484, 44] on div "95% Mais" at bounding box center [739, 48] width 907 height 28
click at [477, 44] on icon "save" at bounding box center [472, 49] width 20 height 20
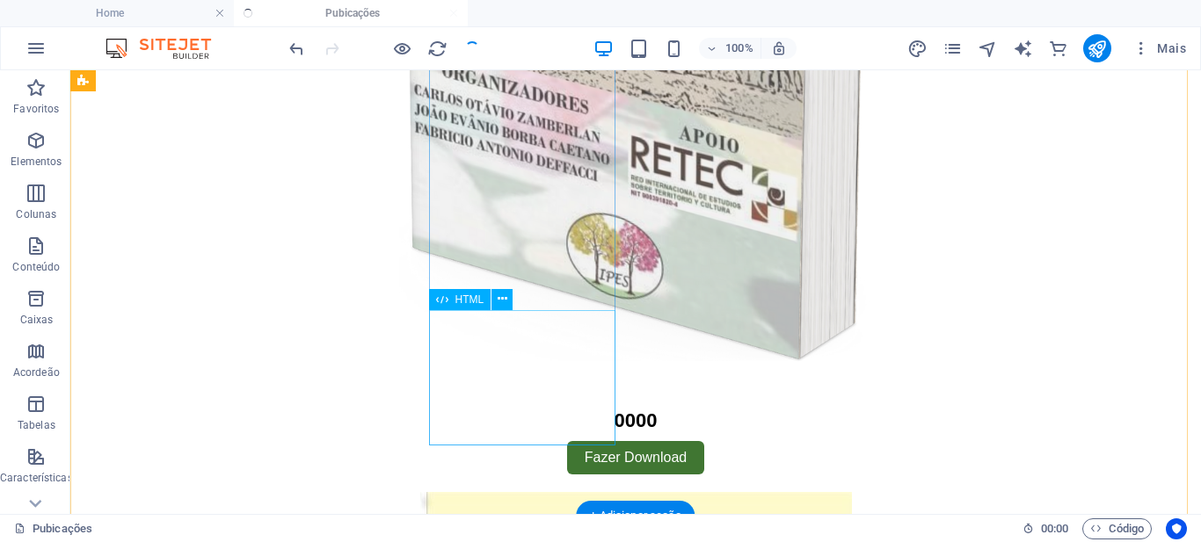
scroll to position [264, 0]
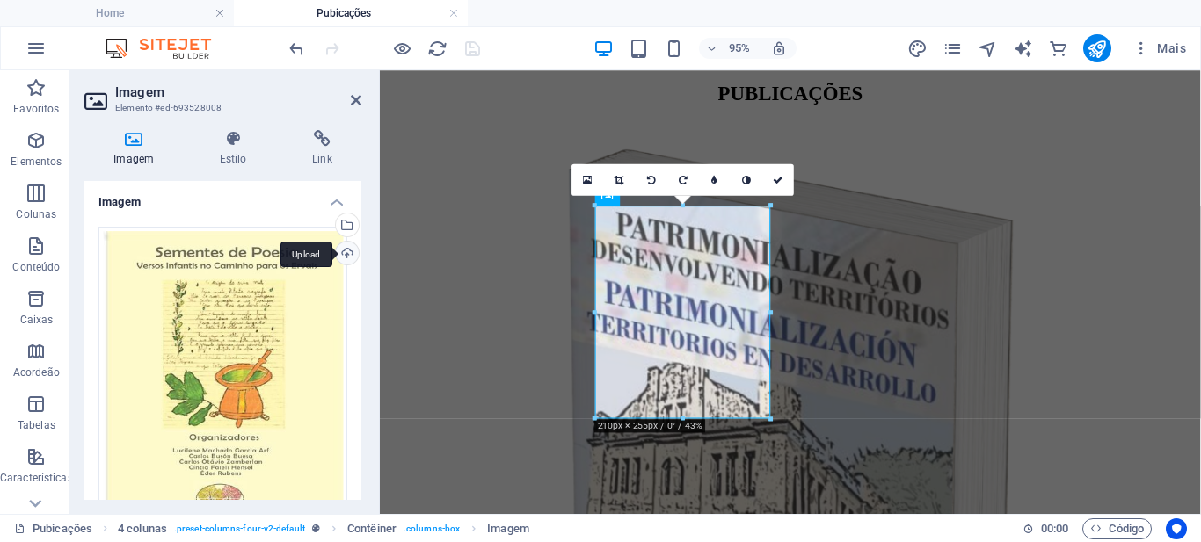
click at [338, 251] on div "Upload" at bounding box center [345, 255] width 26 height 26
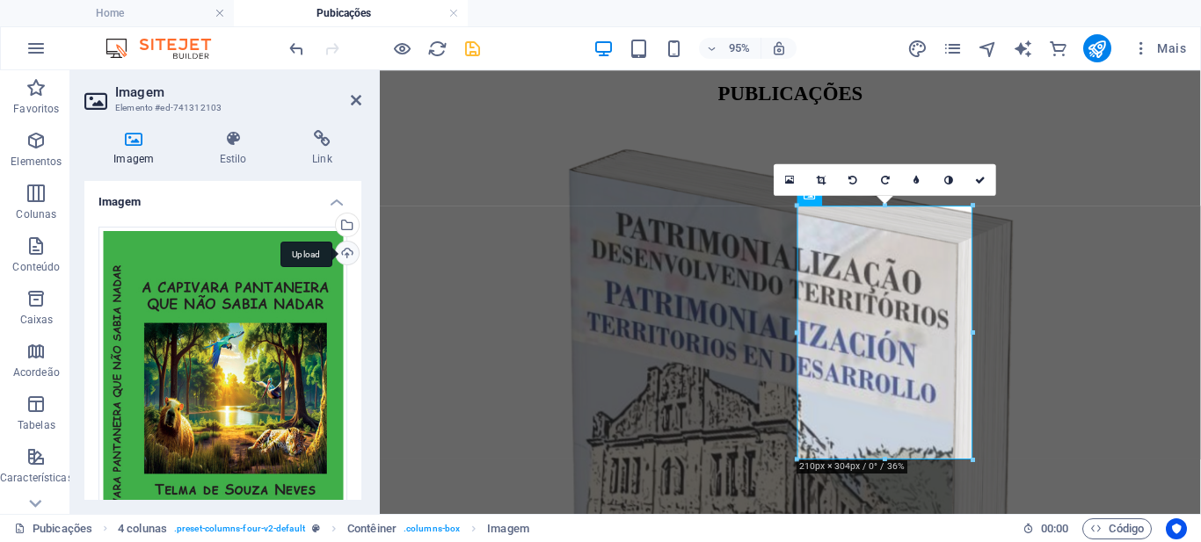
click at [346, 252] on div "Upload" at bounding box center [345, 255] width 26 height 26
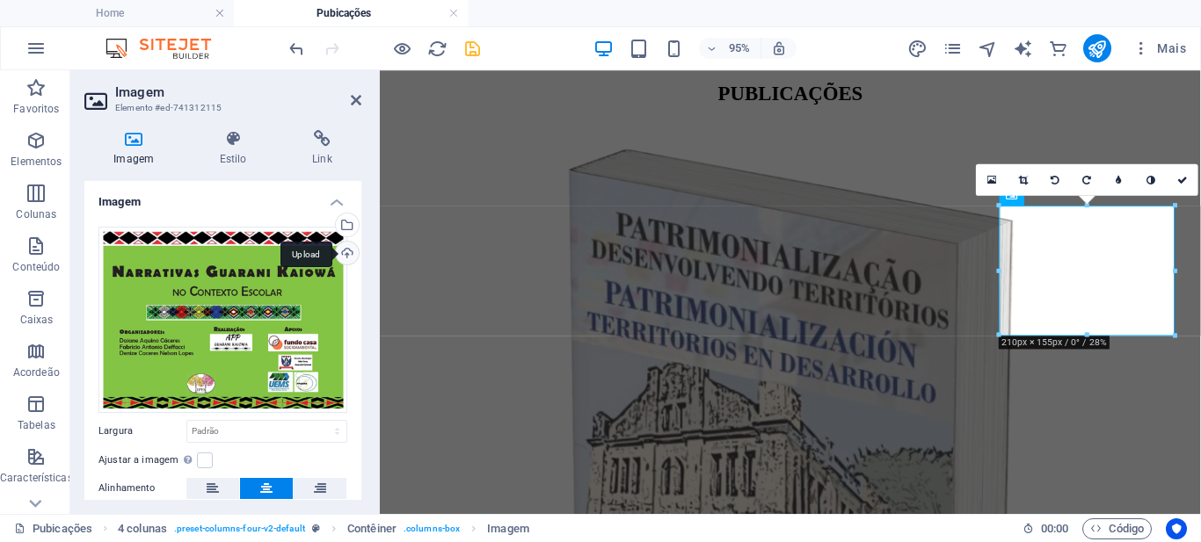
click at [342, 257] on div "Upload" at bounding box center [345, 255] width 26 height 26
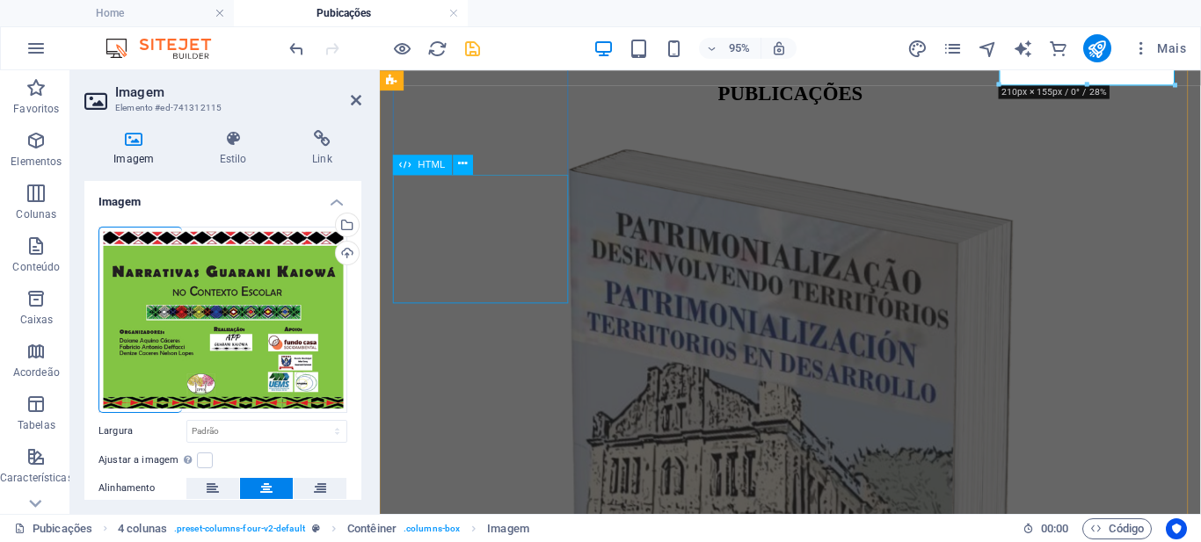
scroll to position [528, 0]
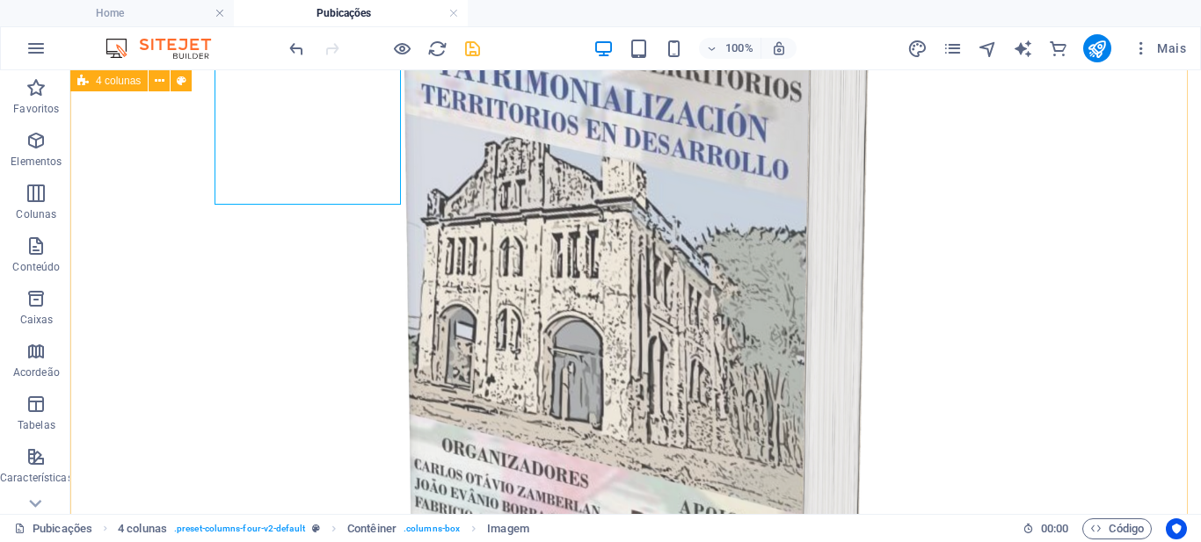
scroll to position [768, 0]
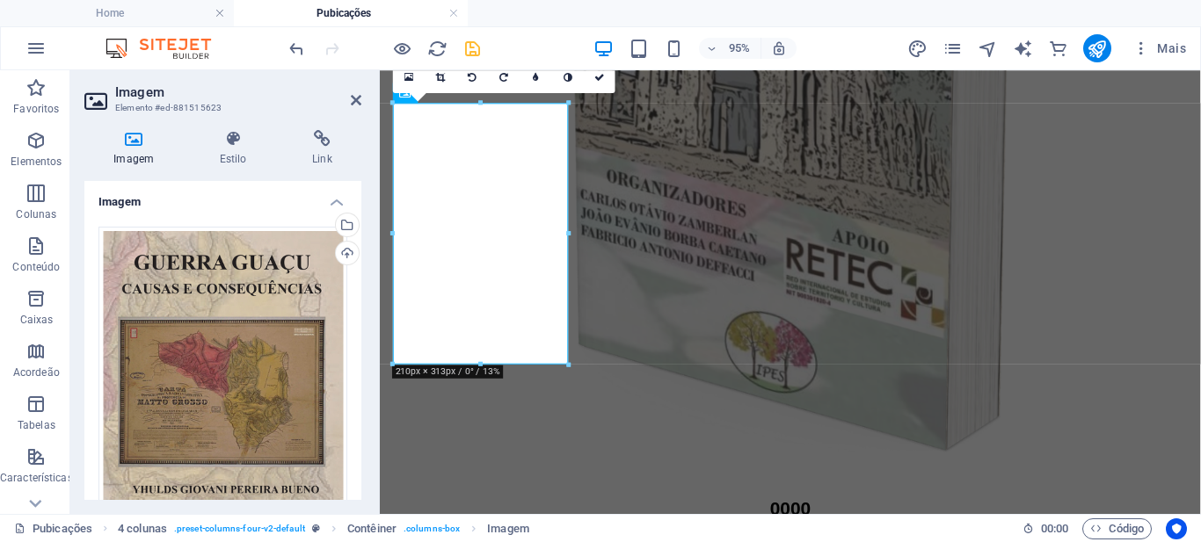
scroll to position [767, 0]
click at [338, 254] on div "Upload" at bounding box center [345, 255] width 26 height 26
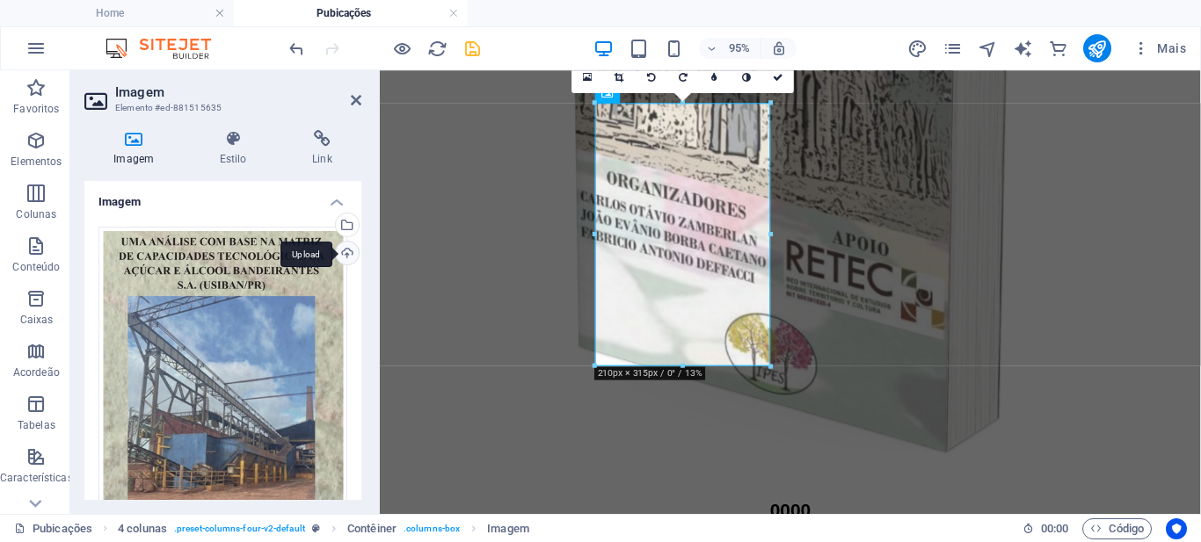
click at [346, 252] on div "Upload" at bounding box center [345, 255] width 26 height 26
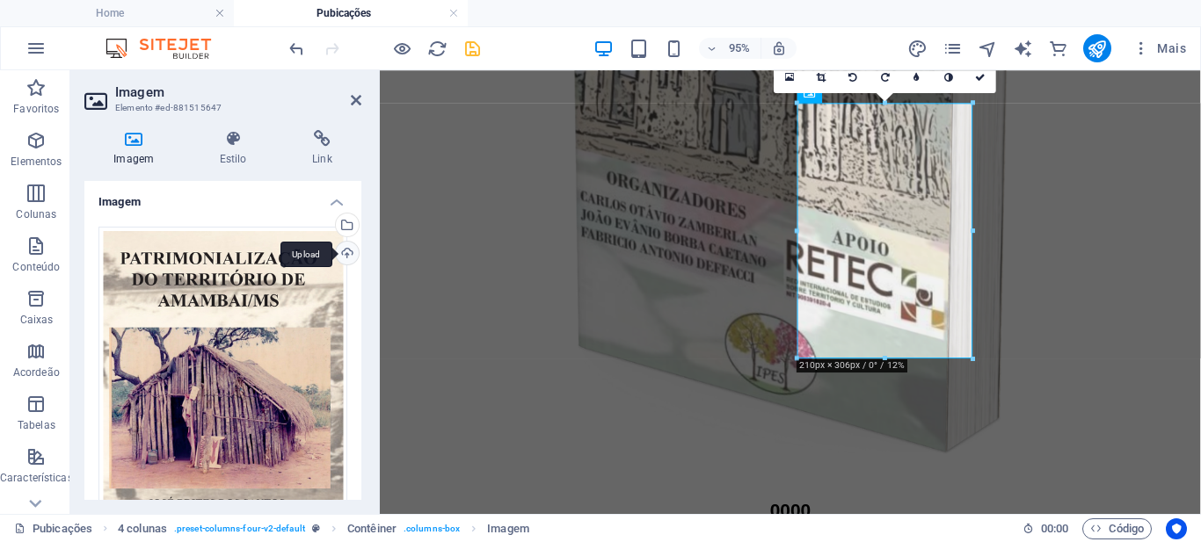
click at [343, 254] on div "Upload" at bounding box center [345, 255] width 26 height 26
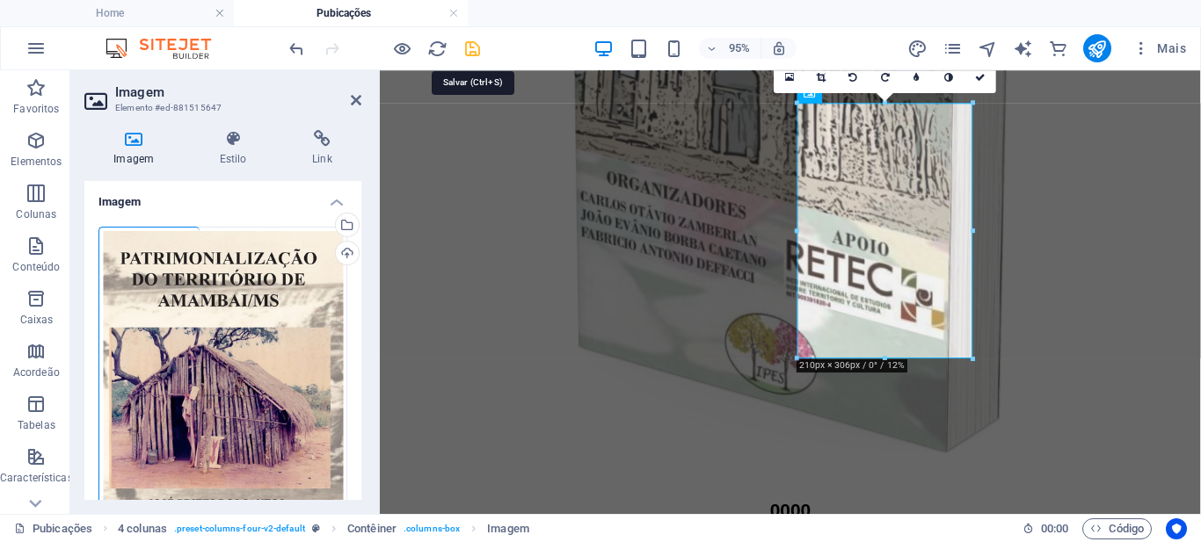
click at [468, 46] on icon "save" at bounding box center [472, 49] width 20 height 20
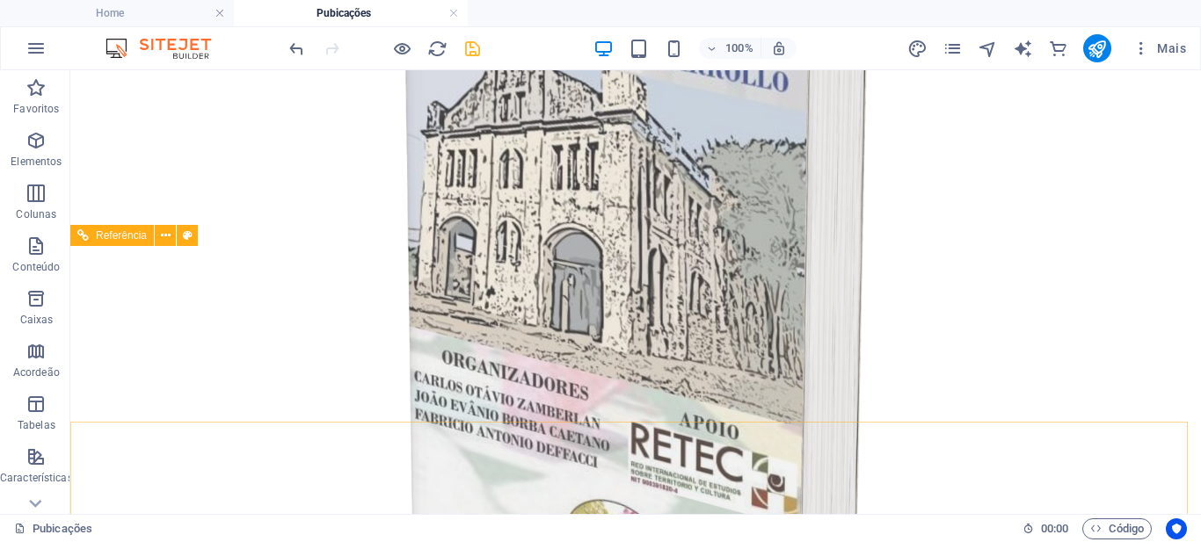
scroll to position [329, 0]
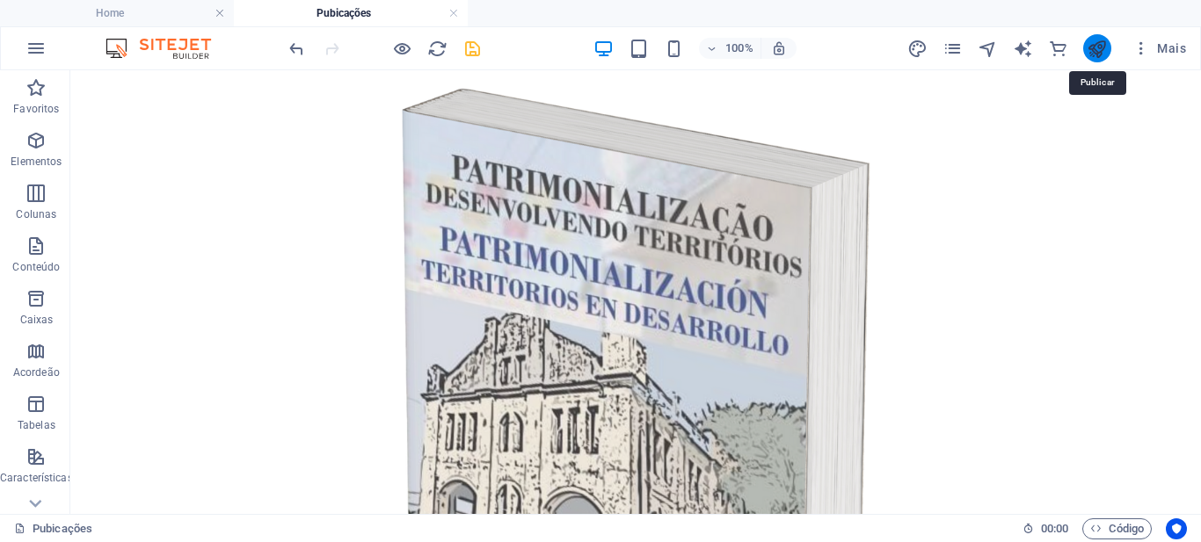
click at [1096, 45] on icon "publish" at bounding box center [1097, 49] width 20 height 20
